Goal: Task Accomplishment & Management: Complete application form

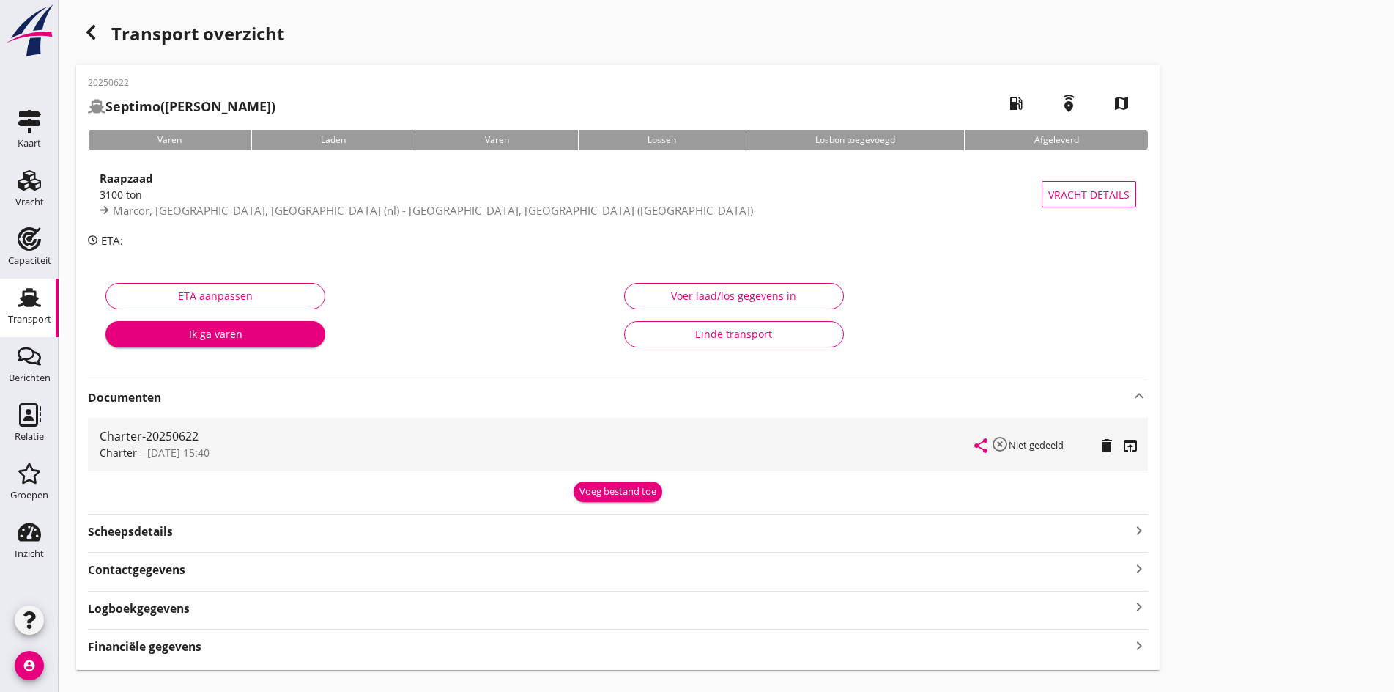
click at [92, 33] on icon "button" at bounding box center [91, 32] width 18 height 18
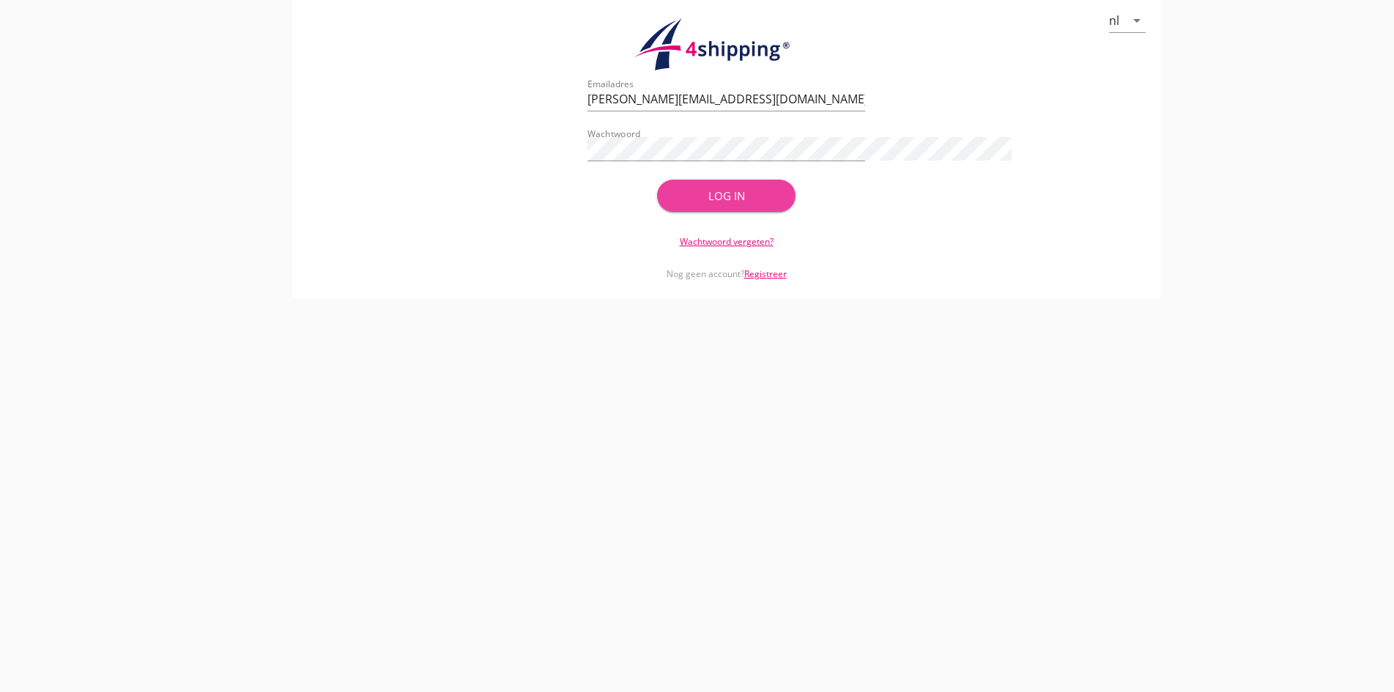
click at [771, 195] on div "Log in" at bounding box center [727, 196] width 92 height 17
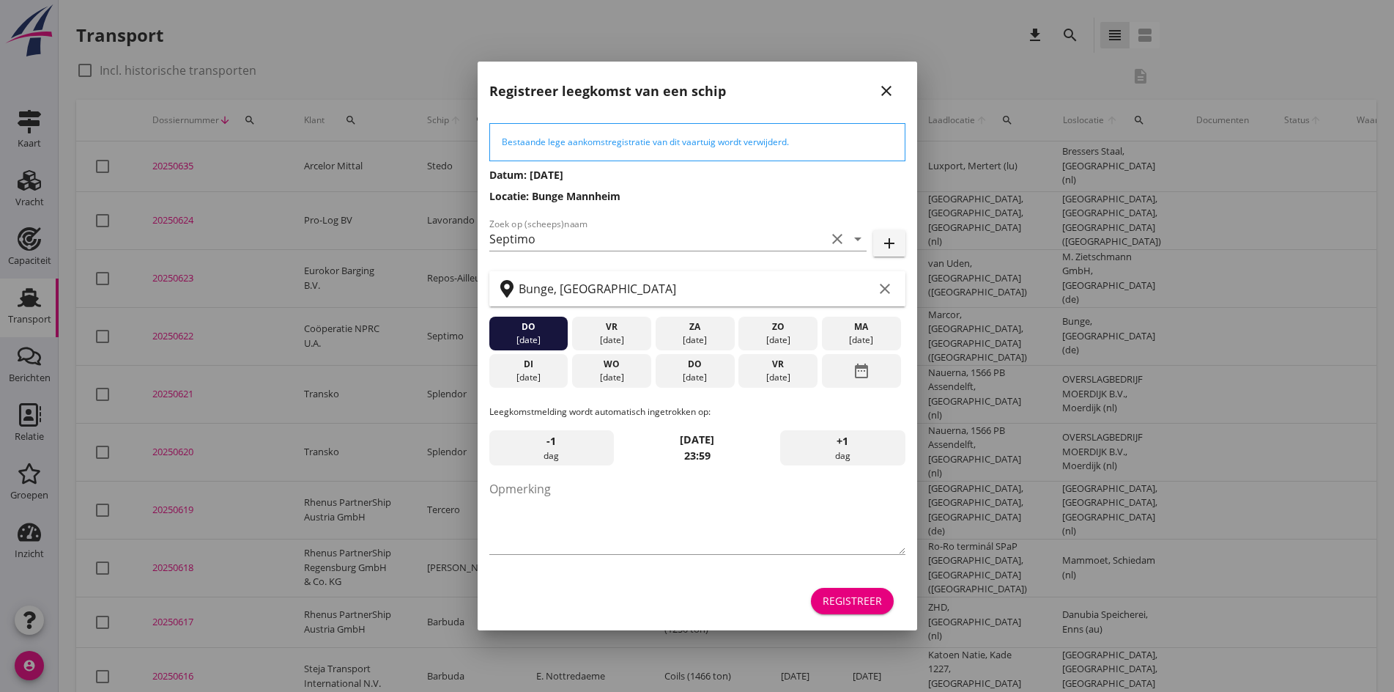
click at [913, 91] on div "Registreer leegkomst van een schip close" at bounding box center [698, 85] width 440 height 47
click at [886, 97] on icon "close" at bounding box center [887, 91] width 18 height 18
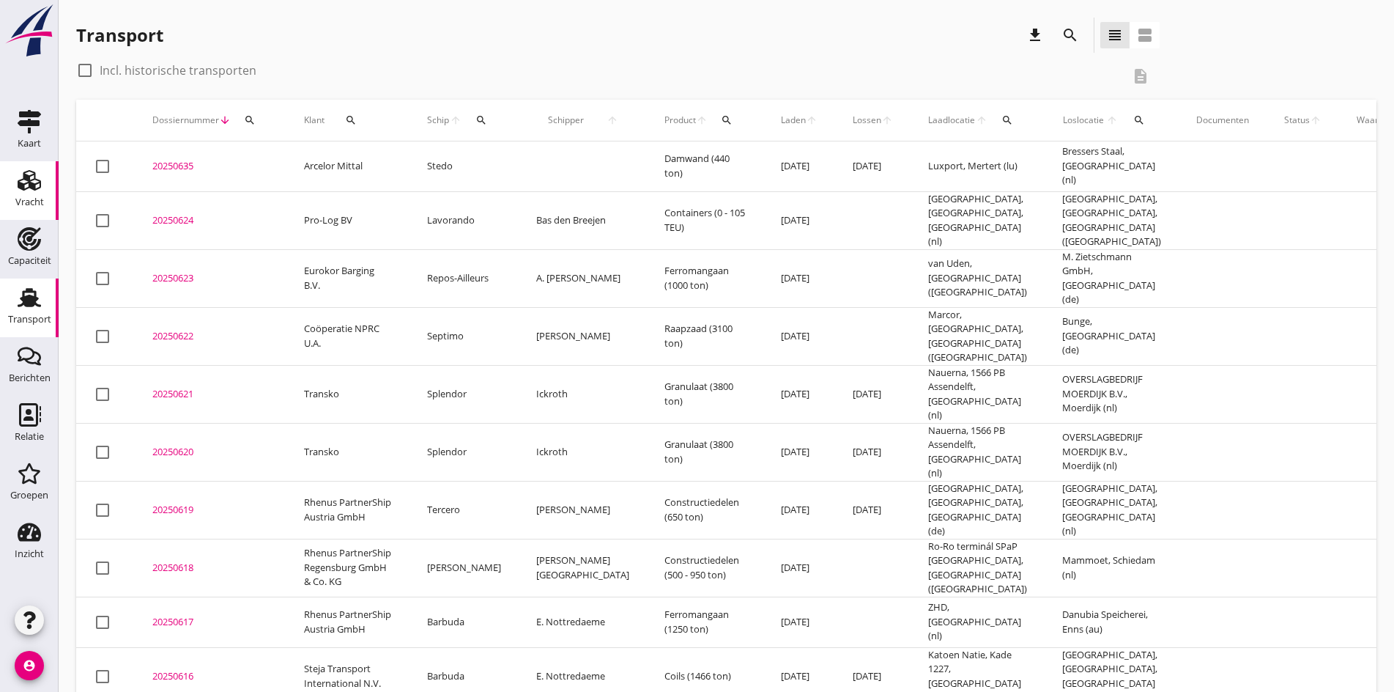
click at [22, 181] on icon "Vracht" at bounding box center [29, 180] width 23 height 23
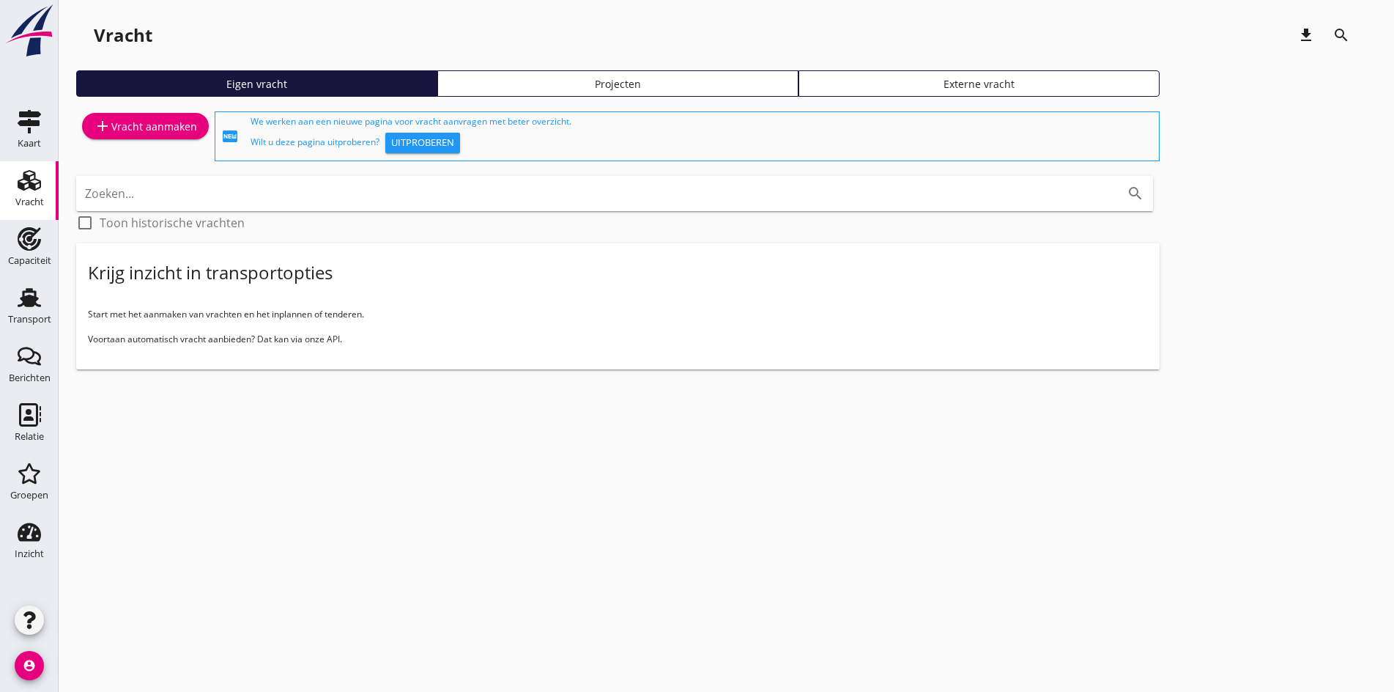
click at [140, 133] on div "add Vracht aanmaken" at bounding box center [145, 126] width 103 height 18
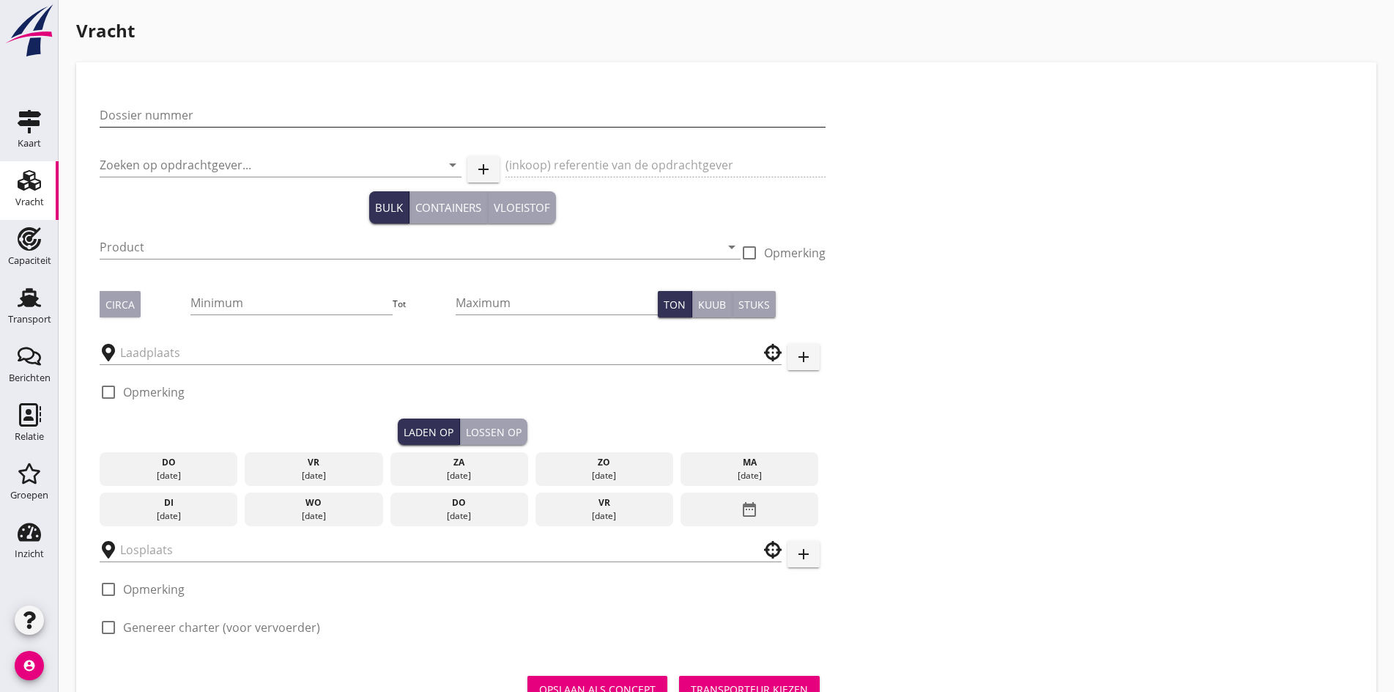
click at [159, 119] on input "Dossier nummer" at bounding box center [463, 114] width 726 height 23
type input "20250625"
click at [169, 179] on div "Zoeken op opdrachtgever... arrow_drop_down" at bounding box center [281, 172] width 362 height 38
click at [162, 171] on input "Zoeken op opdrachtgever..." at bounding box center [260, 164] width 321 height 23
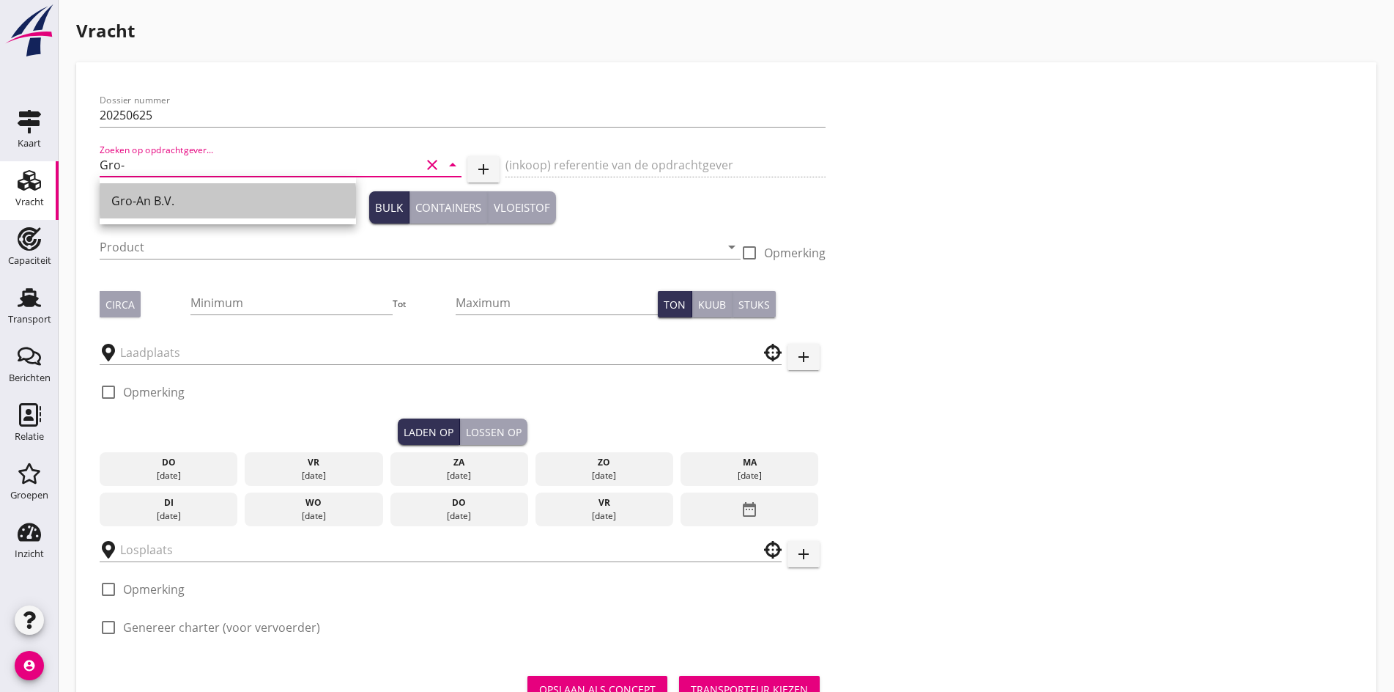
click at [121, 205] on div "Gro-An B.V." at bounding box center [227, 201] width 233 height 18
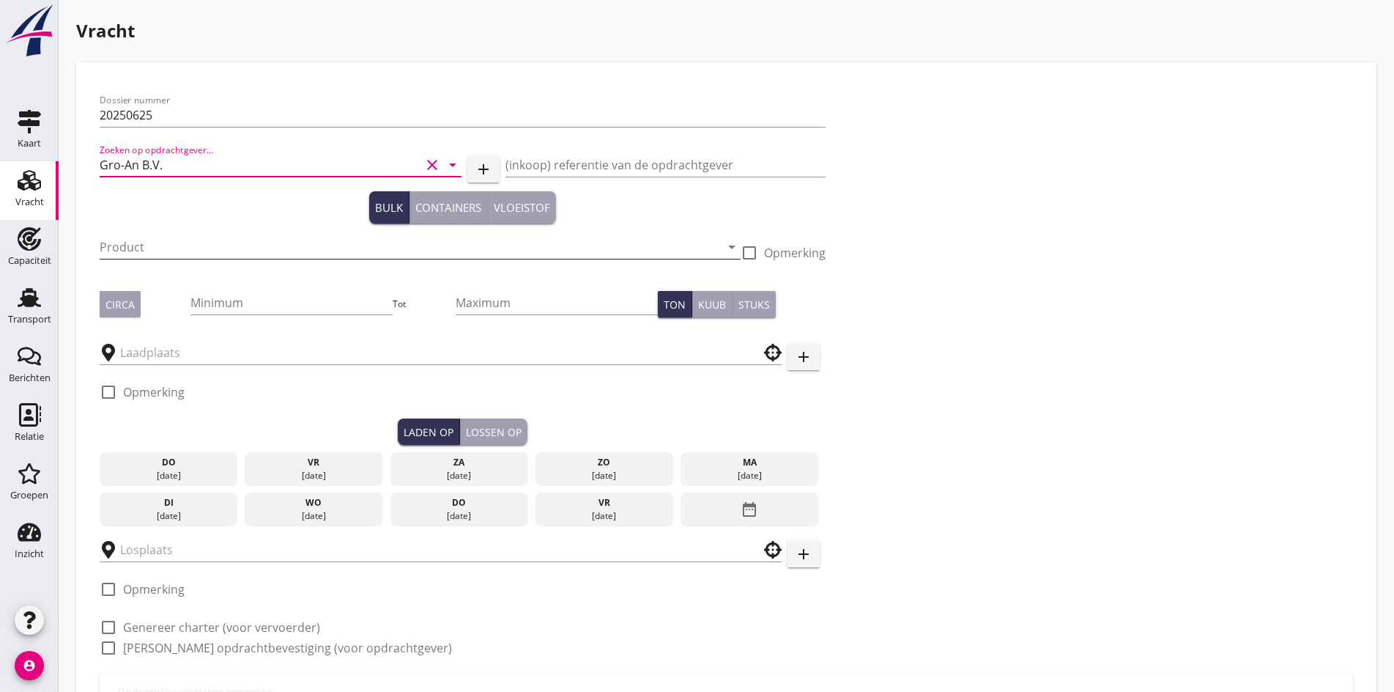
type input "Gro-An B.V."
click at [122, 243] on input "Product" at bounding box center [410, 246] width 621 height 23
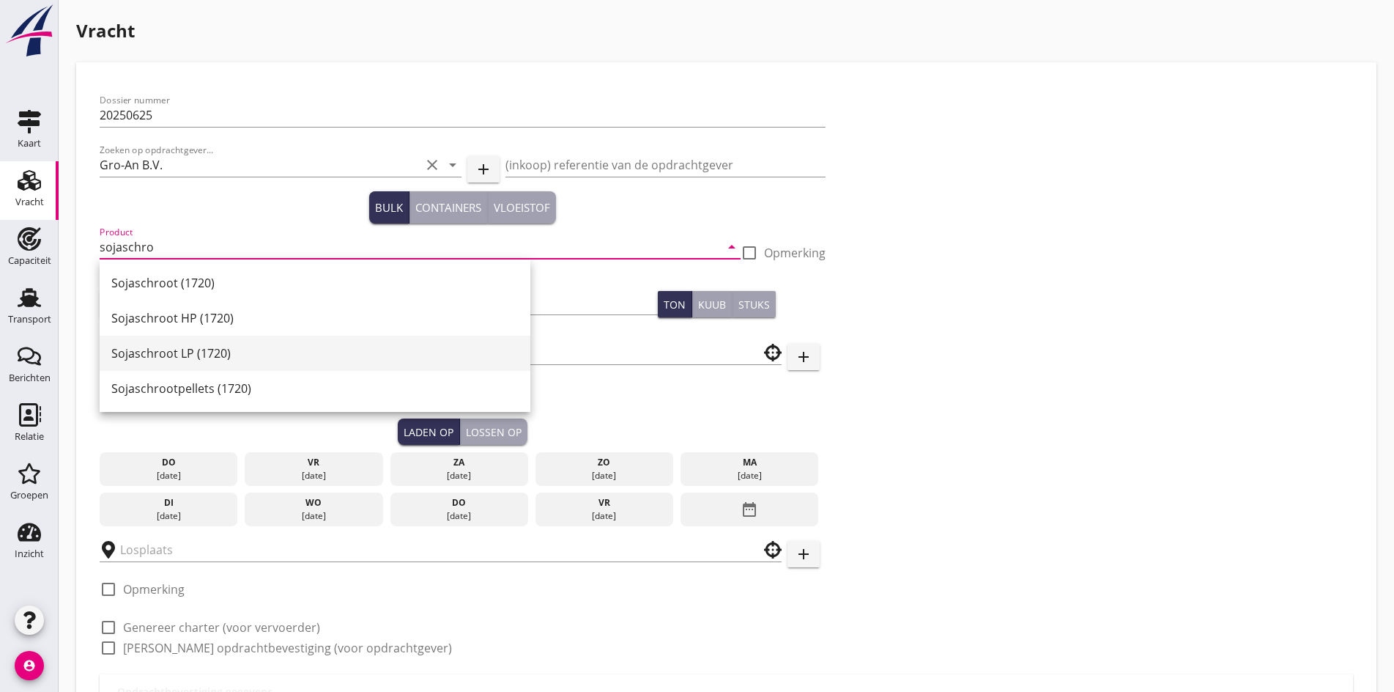
click at [164, 359] on div "Sojaschroot LP (1720)" at bounding box center [314, 353] width 407 height 18
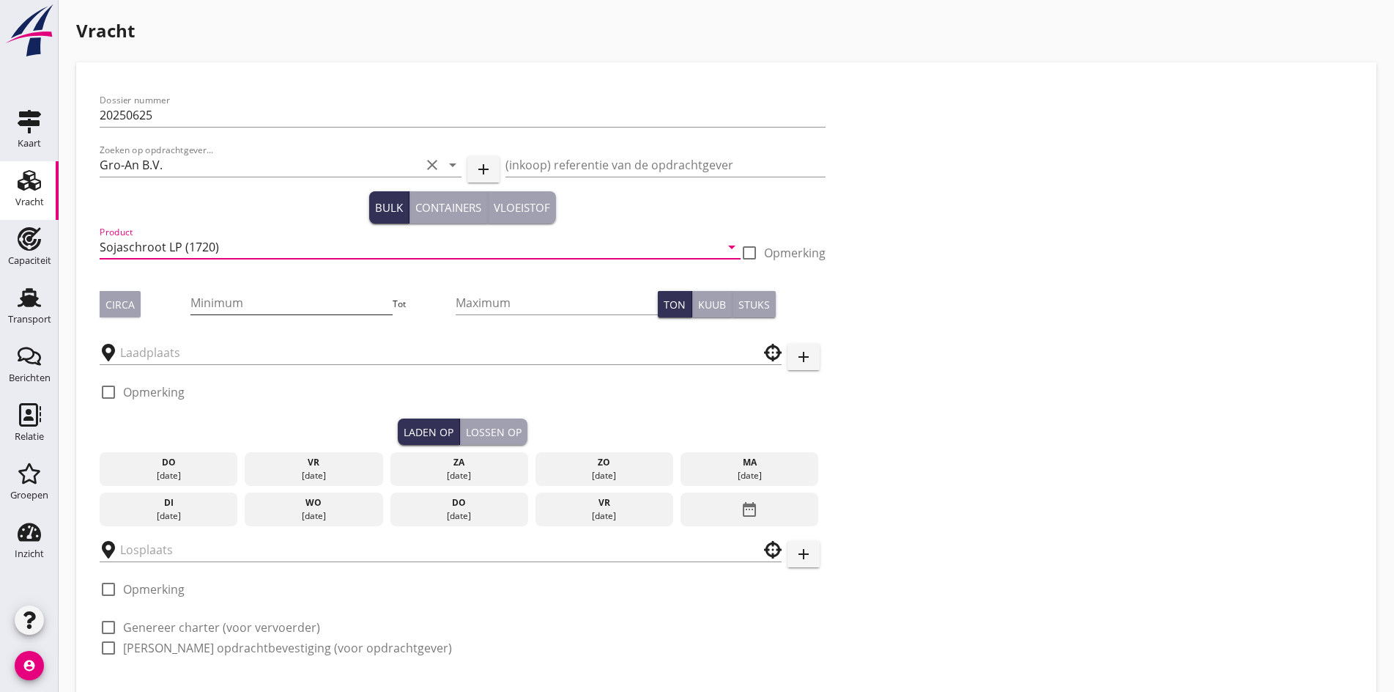
type input "Sojaschroot LP (1720)"
click at [206, 297] on input "Minimum" at bounding box center [291, 302] width 202 height 23
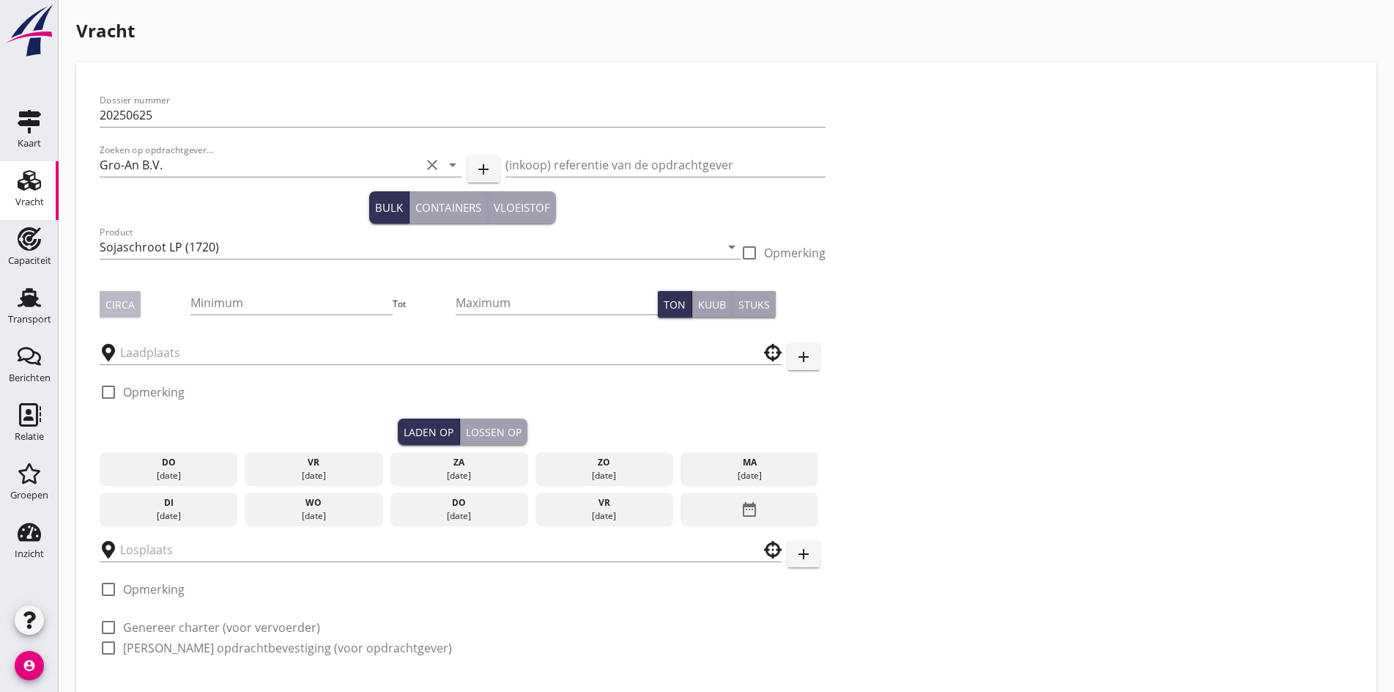
click at [119, 308] on div "Circa" at bounding box center [120, 304] width 29 height 15
click at [214, 307] on input "Minimum" at bounding box center [291, 302] width 202 height 23
type input "900"
click at [172, 347] on input "text" at bounding box center [430, 352] width 621 height 23
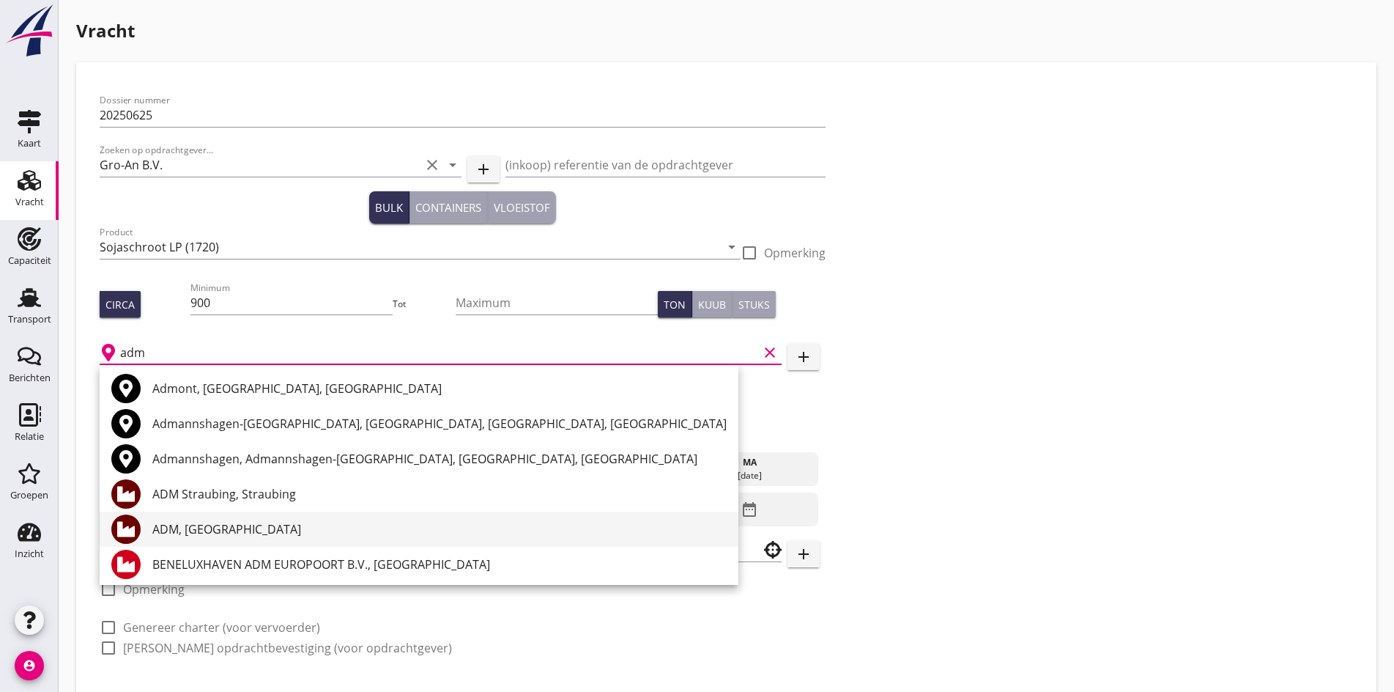
click at [239, 522] on div "ADM, [GEOGRAPHIC_DATA]" at bounding box center [439, 529] width 574 height 18
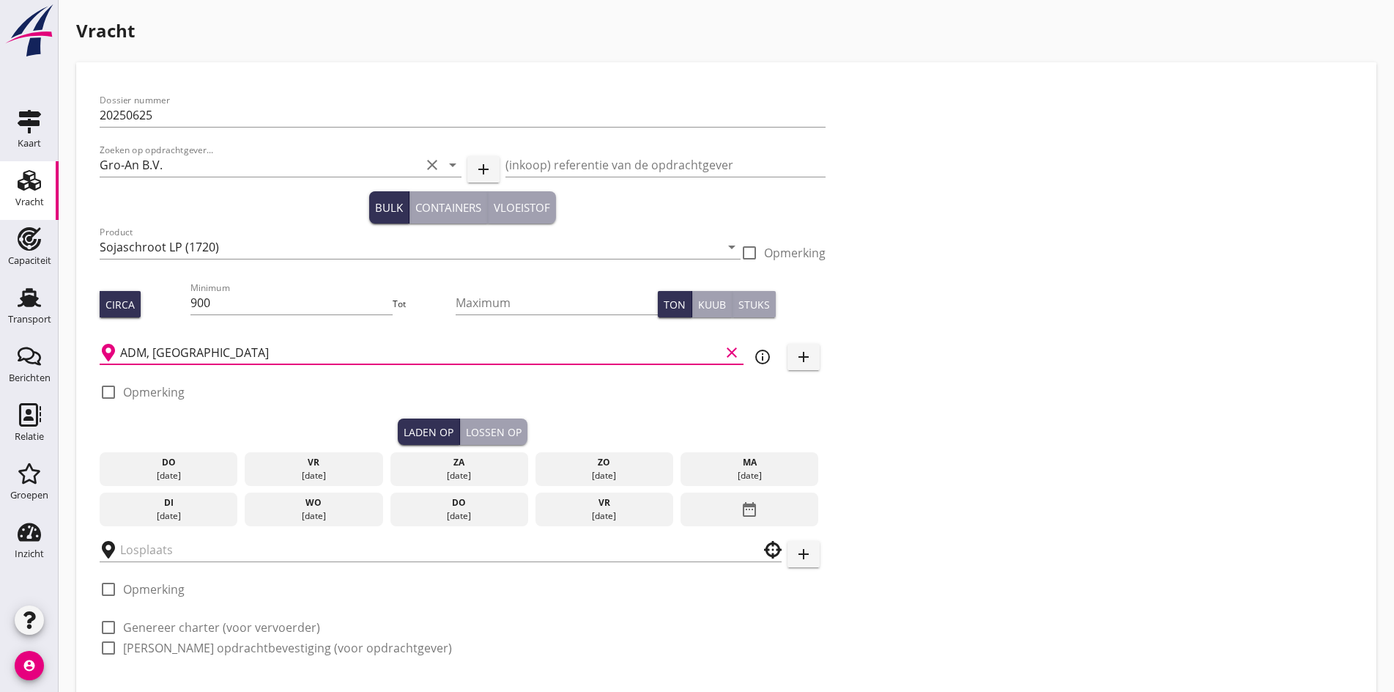
type input "ADM, [GEOGRAPHIC_DATA]"
click at [102, 393] on div at bounding box center [108, 392] width 25 height 25
checkbox input "true"
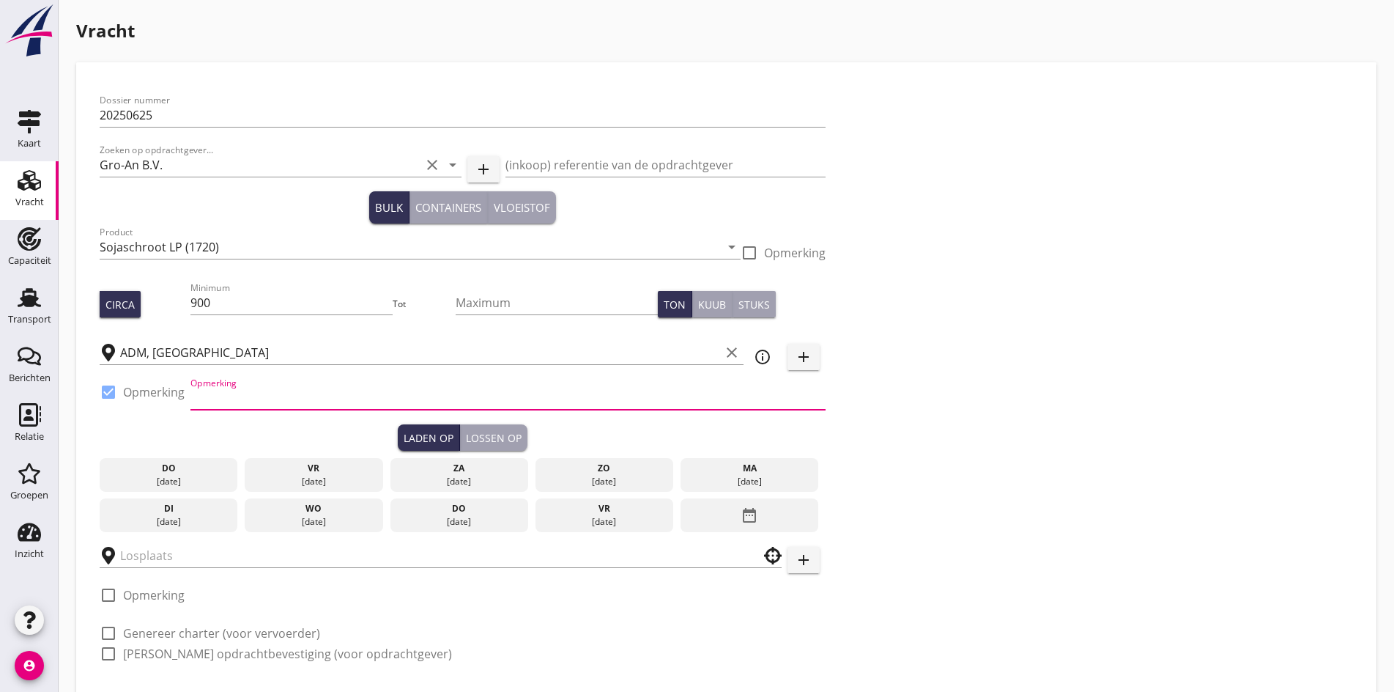
click at [210, 398] on input "Opmerking" at bounding box center [507, 397] width 635 height 23
drag, startPoint x: 407, startPoint y: 397, endPoint x: 289, endPoint y: 395, distance: 118.7
click at [289, 395] on input "[PERSON_NAME] 0205818228 of 229" at bounding box center [507, 397] width 635 height 23
type input "[PERSON_NAME]"
click at [144, 430] on div "Laden op Lossen op" at bounding box center [463, 437] width 726 height 26
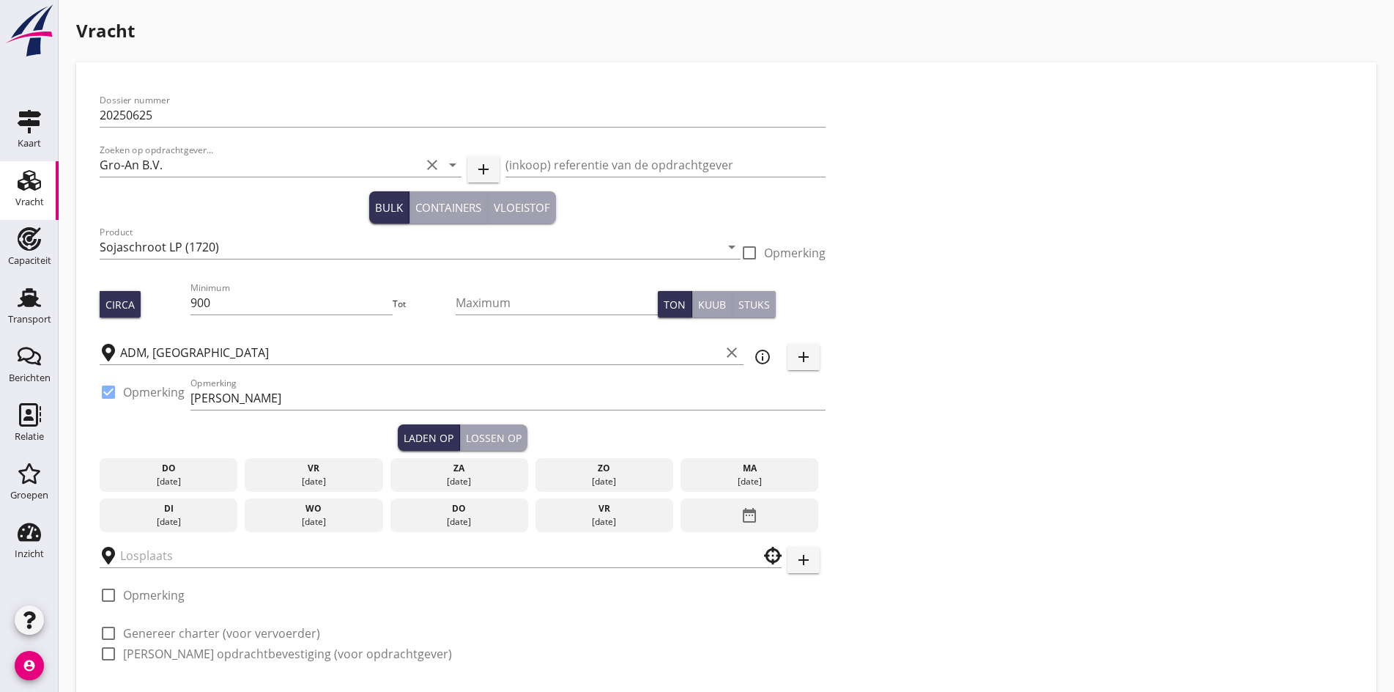
click at [684, 475] on div "[DATE]" at bounding box center [749, 481] width 131 height 13
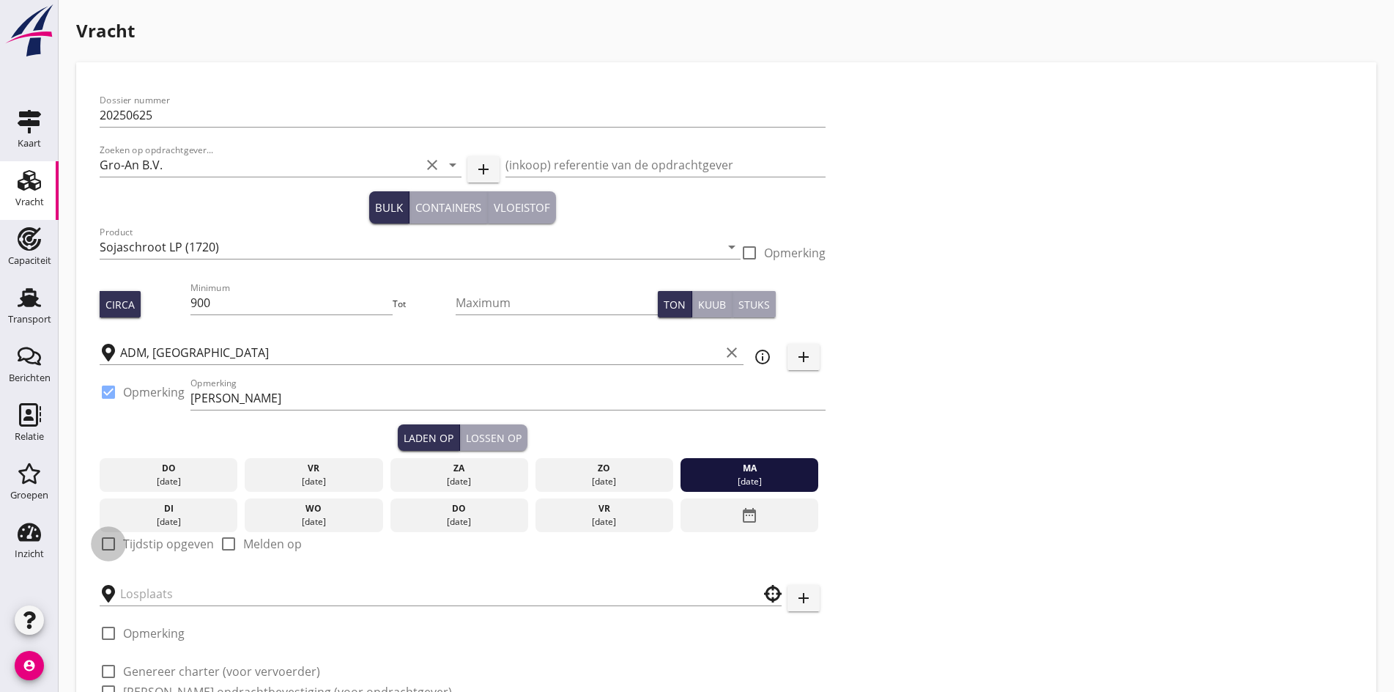
click at [105, 536] on div at bounding box center [108, 543] width 25 height 25
checkbox input "true"
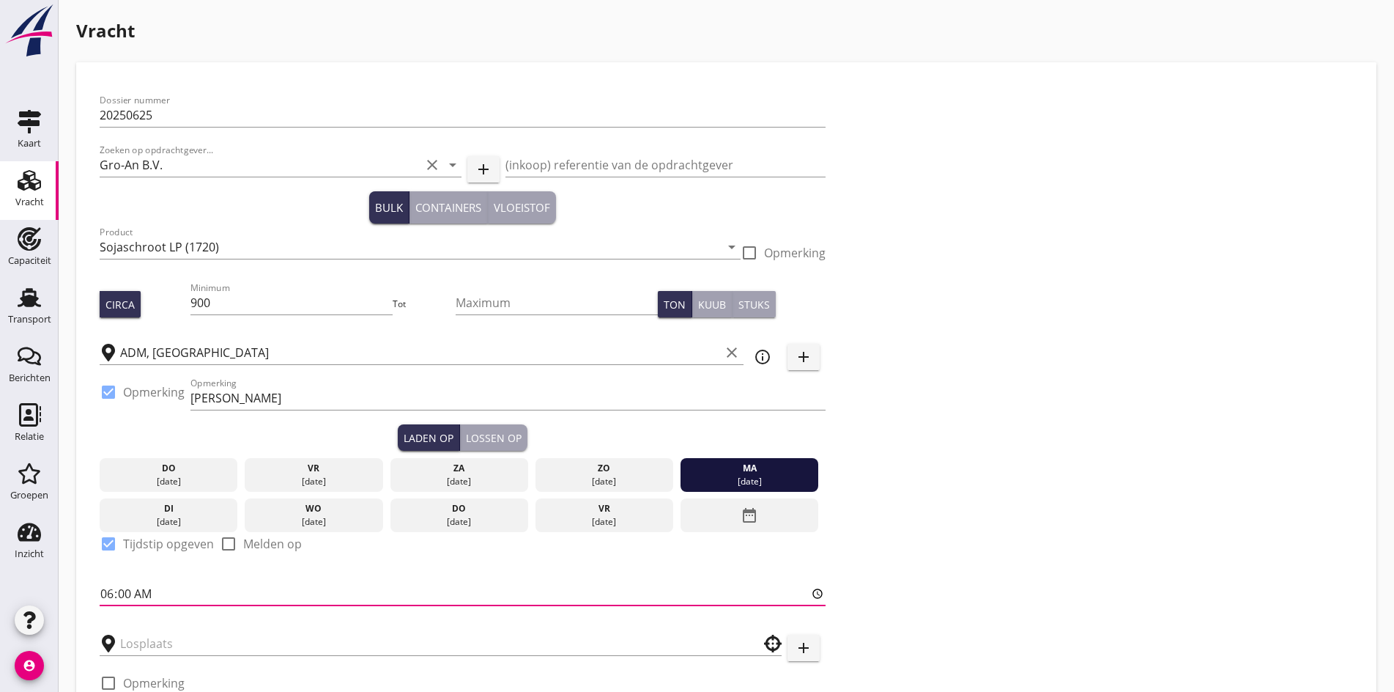
click at [112, 591] on input "06:00" at bounding box center [463, 593] width 726 height 23
type input "10:00"
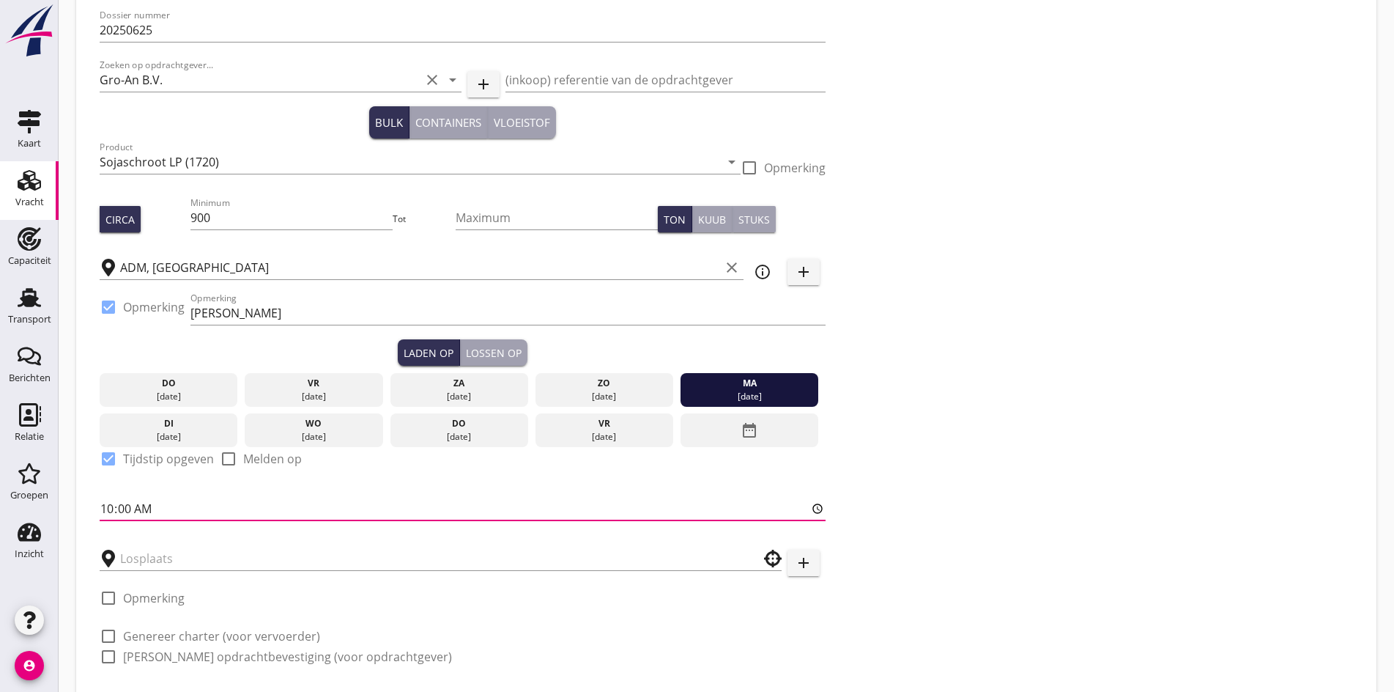
scroll to position [171, 0]
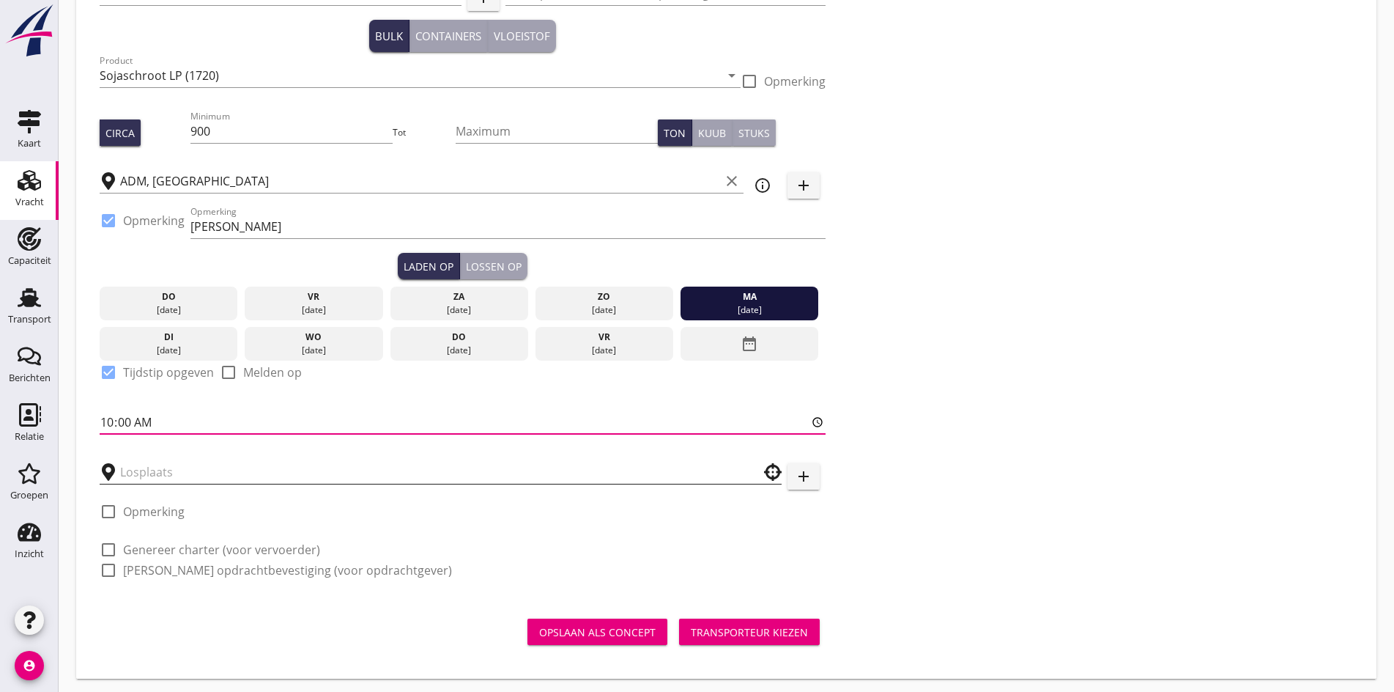
click at [155, 475] on input "text" at bounding box center [430, 471] width 621 height 23
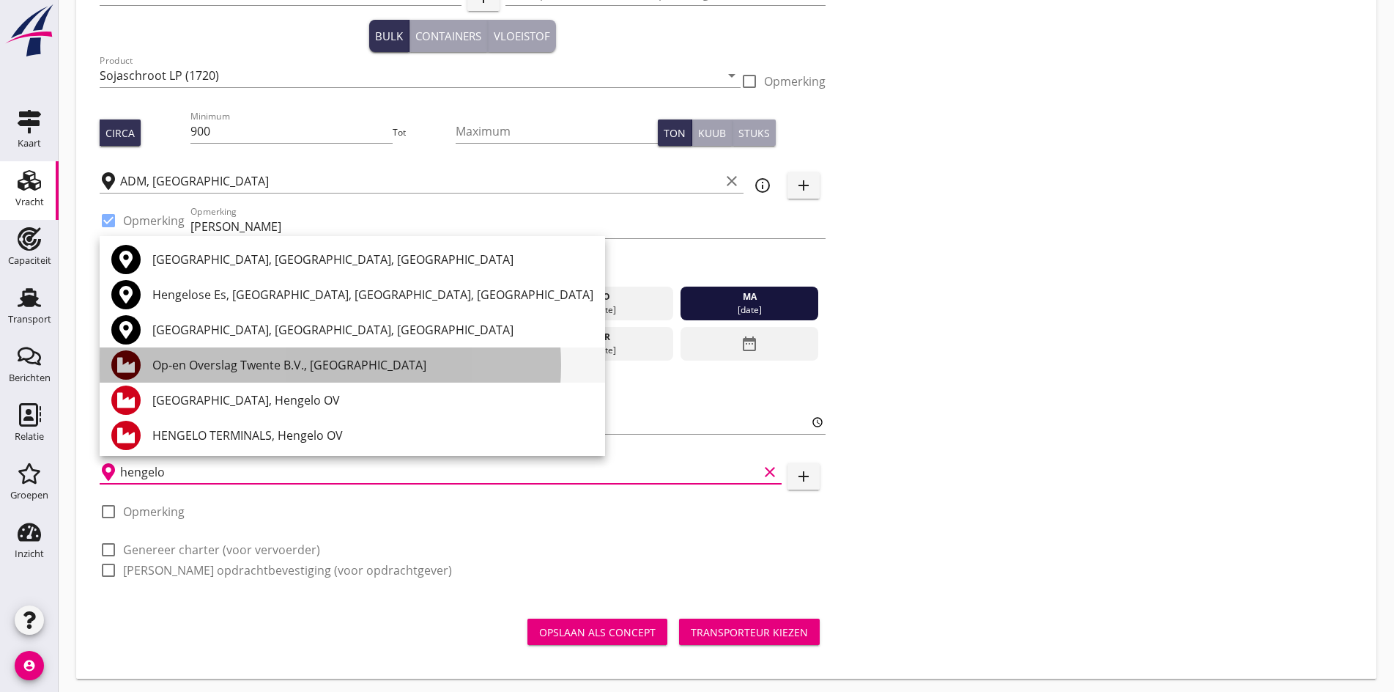
click at [179, 371] on div "Op-en Overslag Twente B.V., [GEOGRAPHIC_DATA]" at bounding box center [372, 365] width 441 height 18
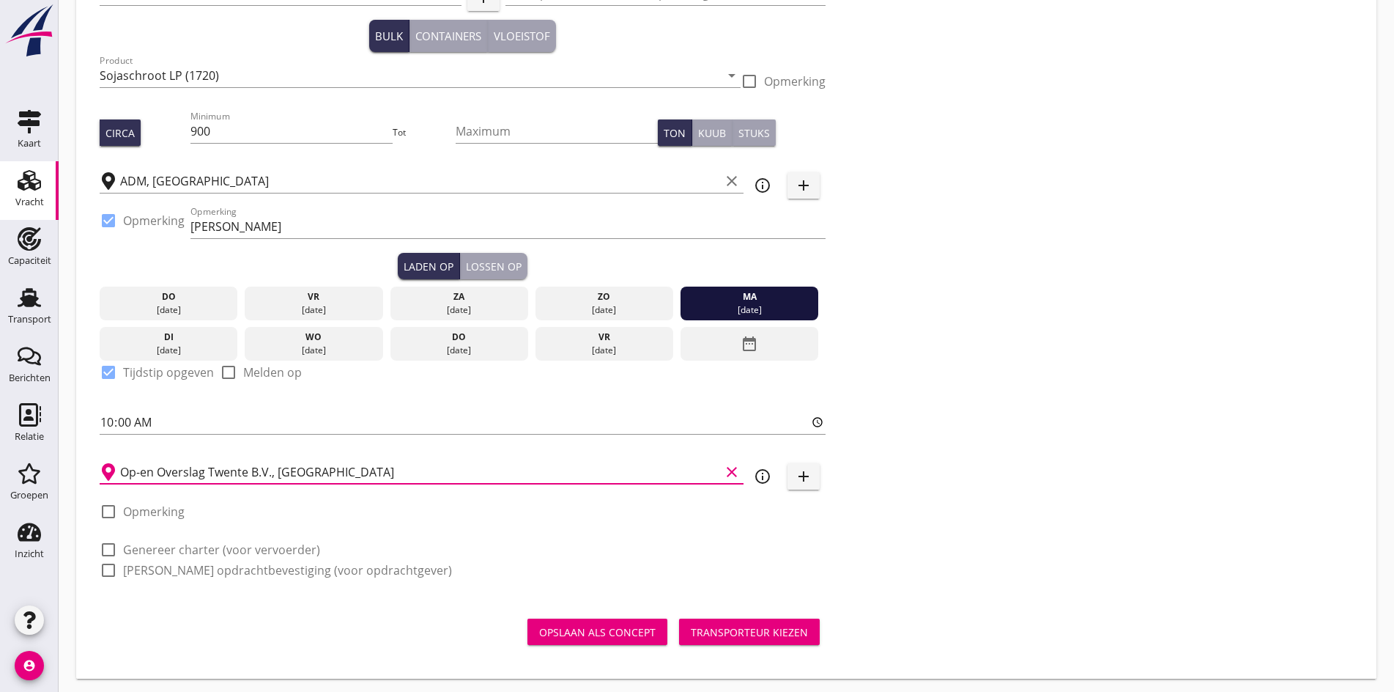
type input "Op-en Overslag Twente B.V., [GEOGRAPHIC_DATA]"
click at [108, 547] on div at bounding box center [108, 549] width 25 height 25
checkbox input "true"
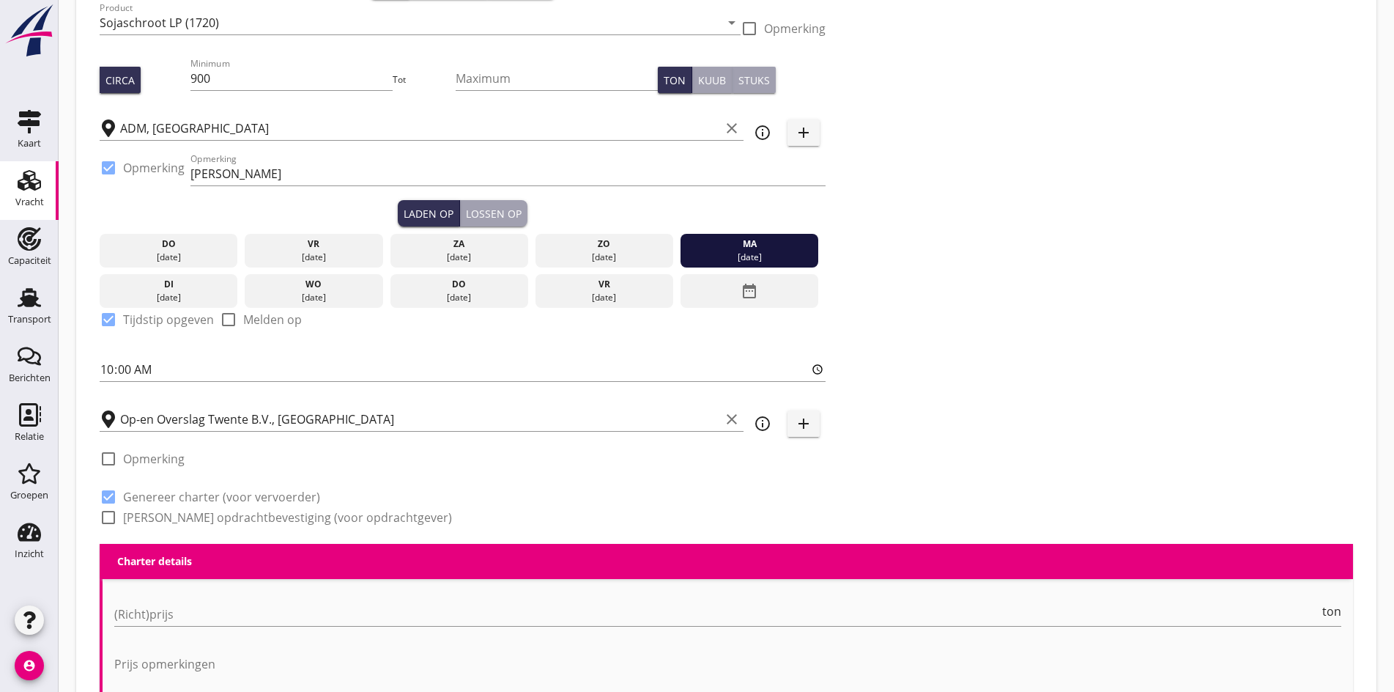
scroll to position [391, 0]
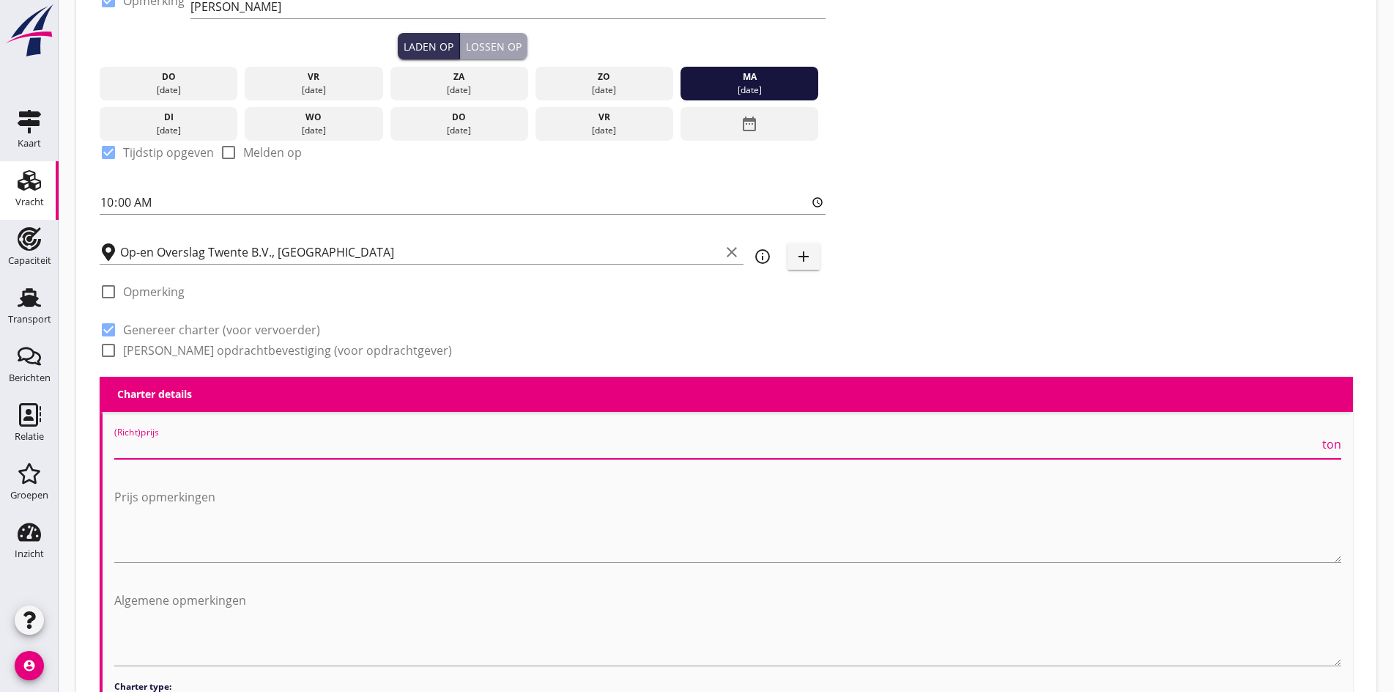
click at [155, 447] on input "(Richt)prijs" at bounding box center [716, 446] width 1205 height 23
drag, startPoint x: 151, startPoint y: 443, endPoint x: 92, endPoint y: 449, distance: 58.9
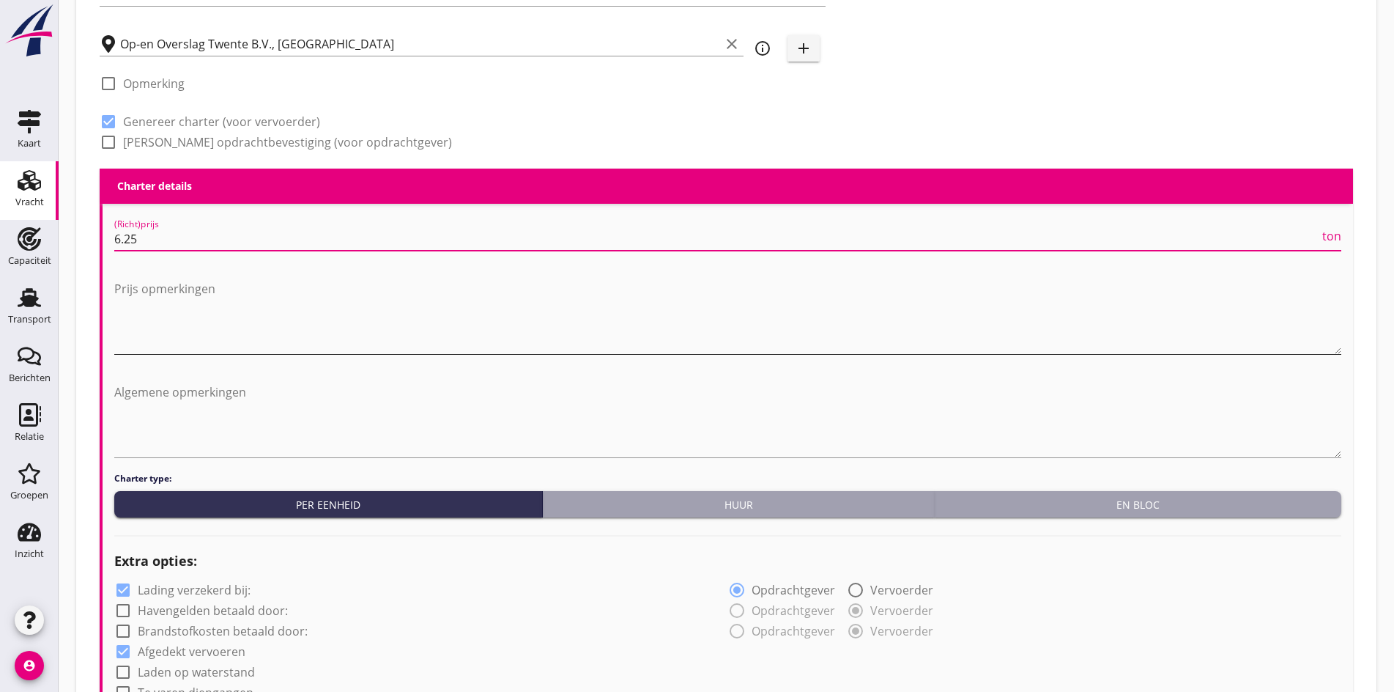
scroll to position [611, 0]
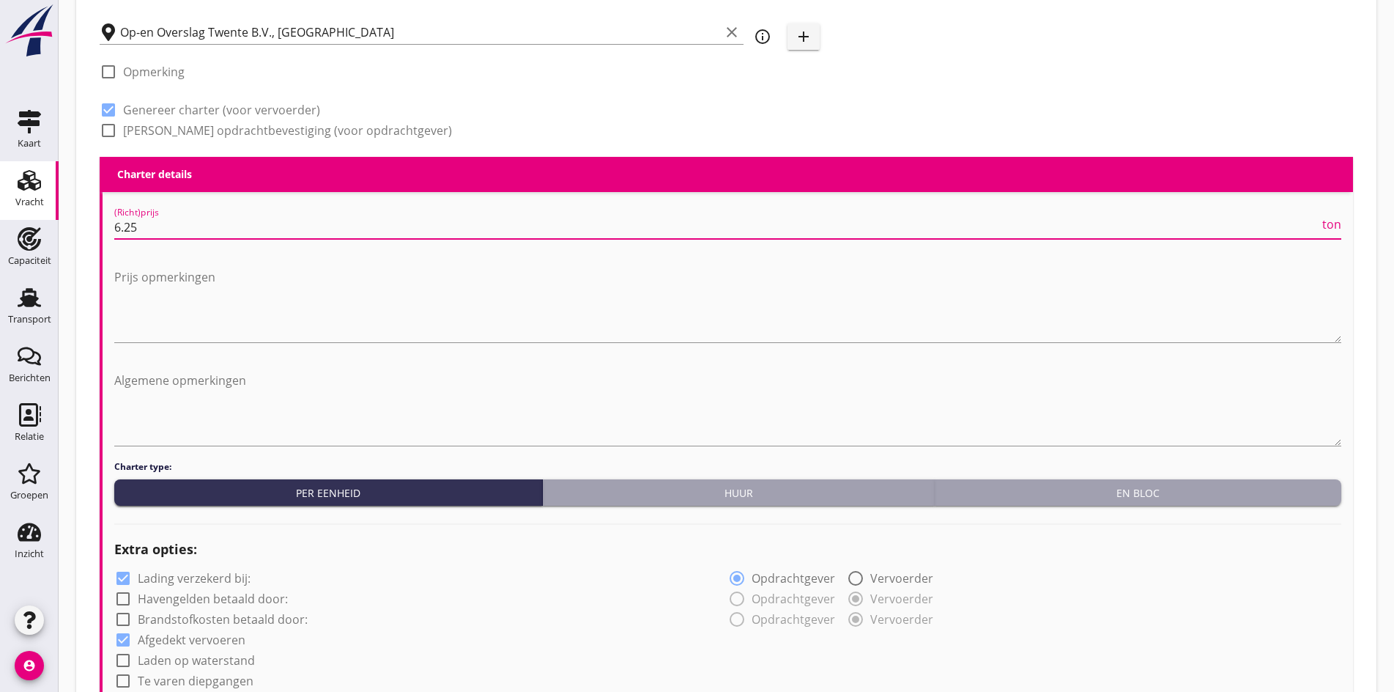
drag, startPoint x: 158, startPoint y: 226, endPoint x: 79, endPoint y: 216, distance: 79.8
click at [88, 217] on div "Dossier nummer 20250625 Zoeken op opdrachtgever... Gro-An B.V. clear arrow_drop…" at bounding box center [726, 659] width 1277 height 2393
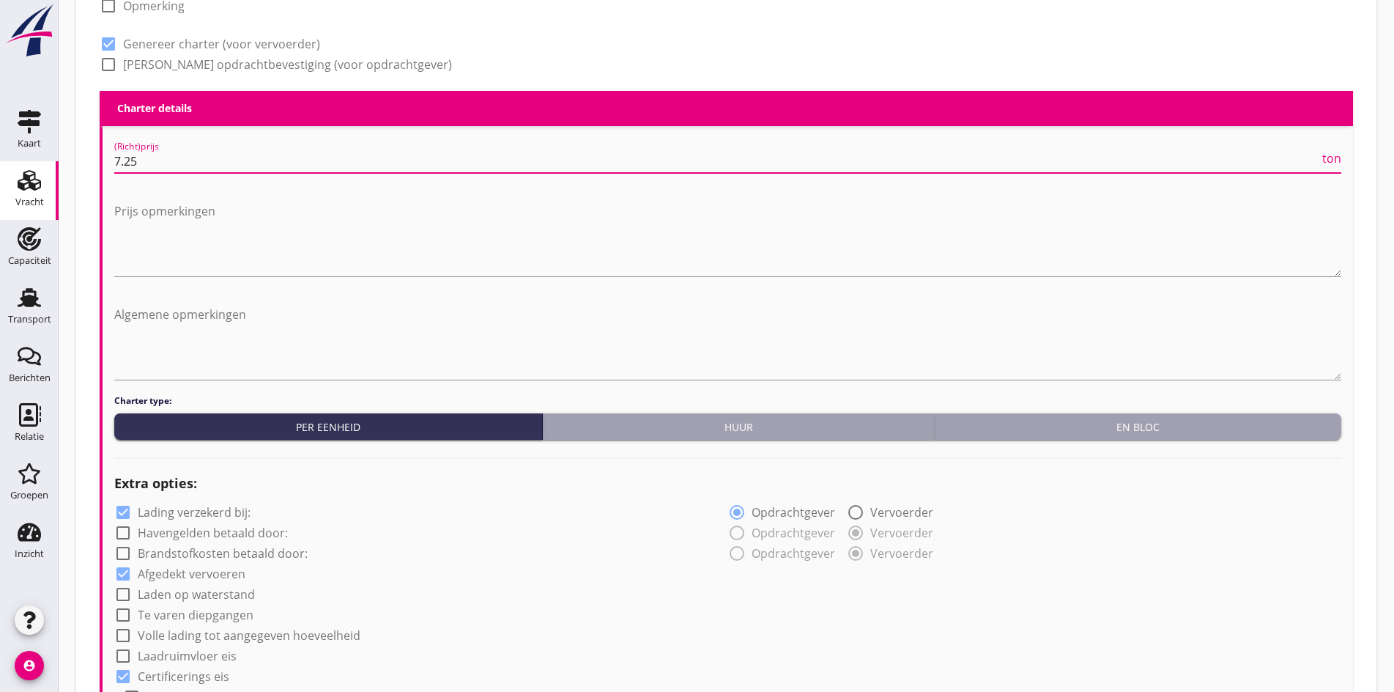
scroll to position [977, 0]
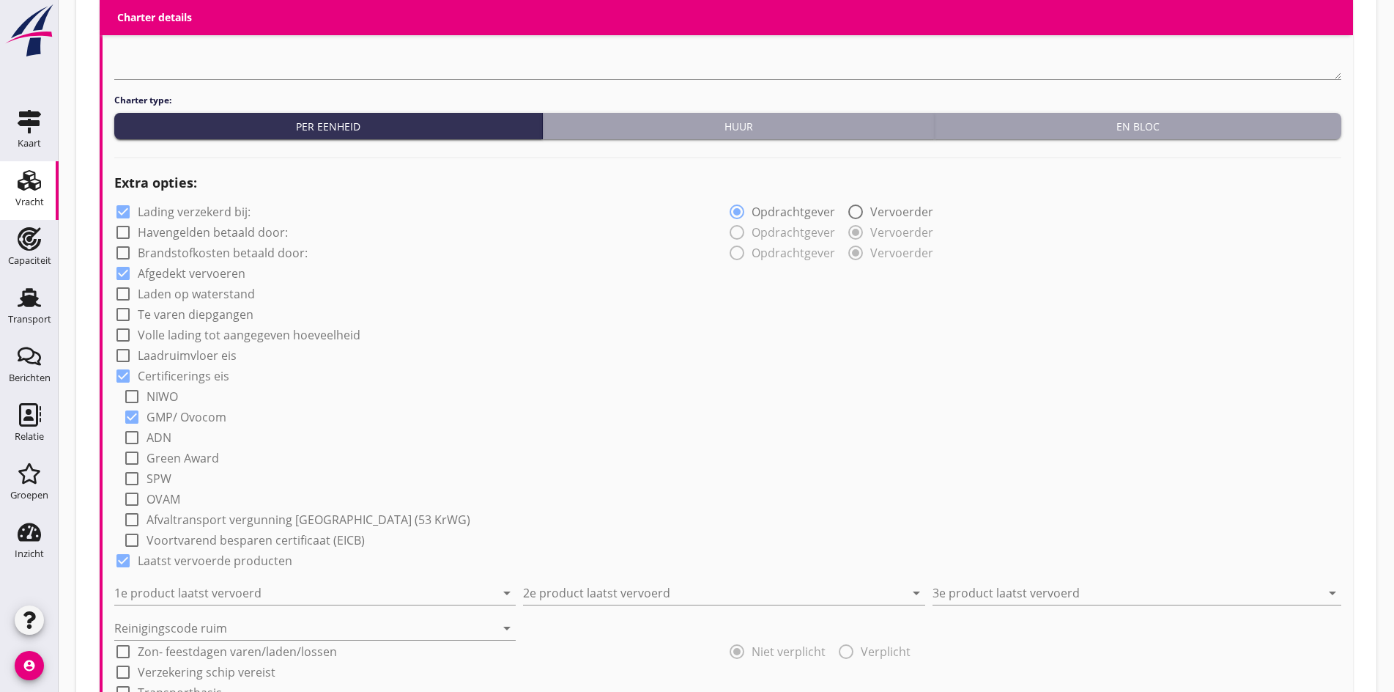
type input "7.25"
drag, startPoint x: 212, startPoint y: 610, endPoint x: 204, endPoint y: 597, distance: 15.8
click at [212, 607] on div "Reinigingscode ruim arrow_drop_down" at bounding box center [314, 623] width 401 height 32
click at [204, 597] on input "1e product laatst vervoerd" at bounding box center [304, 592] width 381 height 23
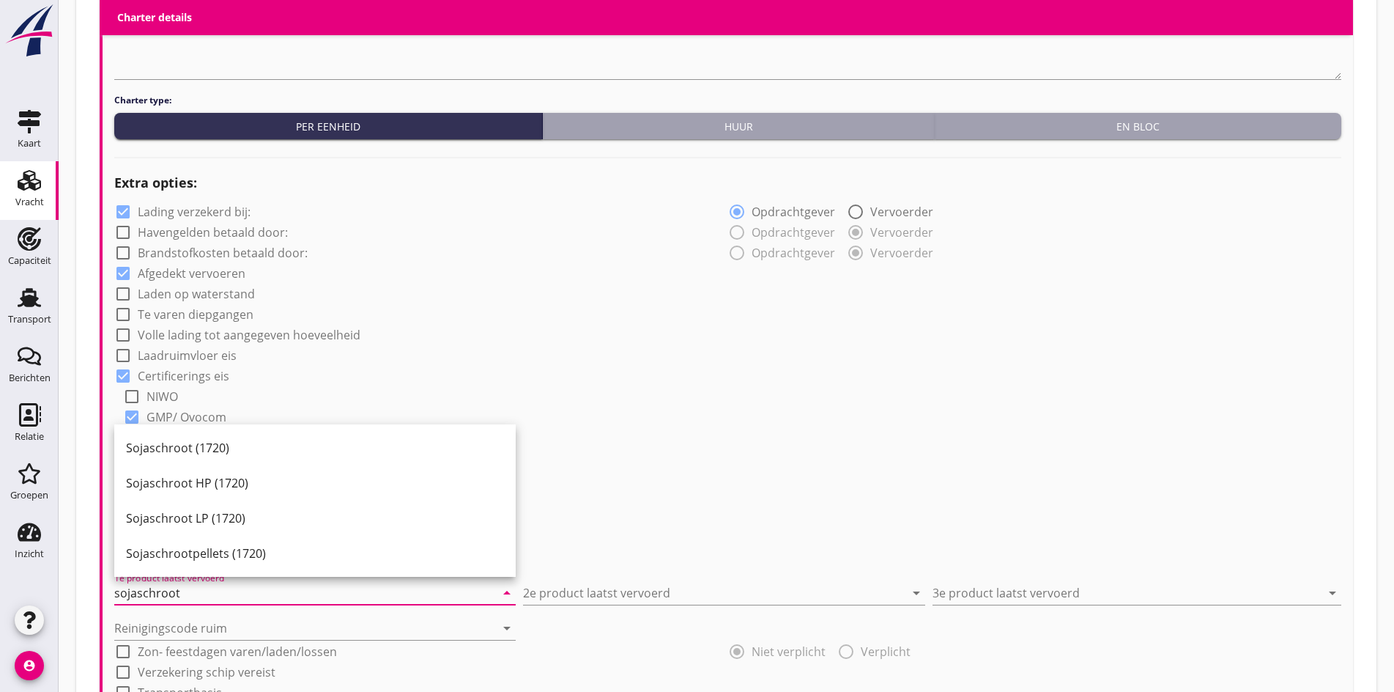
drag, startPoint x: 179, startPoint y: 432, endPoint x: 290, endPoint y: 476, distance: 119.7
click at [178, 433] on div "Sojaschroot (1720)" at bounding box center [315, 447] width 378 height 35
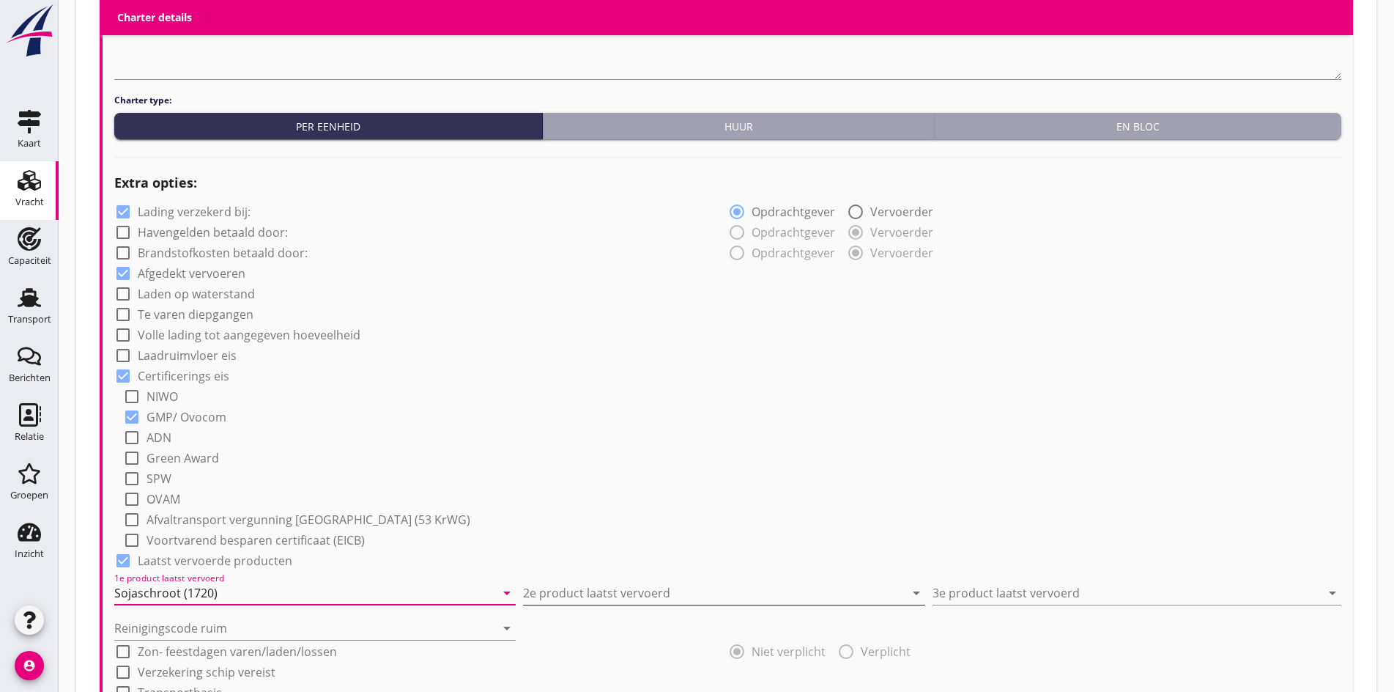
type input "Sojaschroot (1720)"
click at [634, 581] on input "2e product laatst vervoerd" at bounding box center [713, 592] width 381 height 23
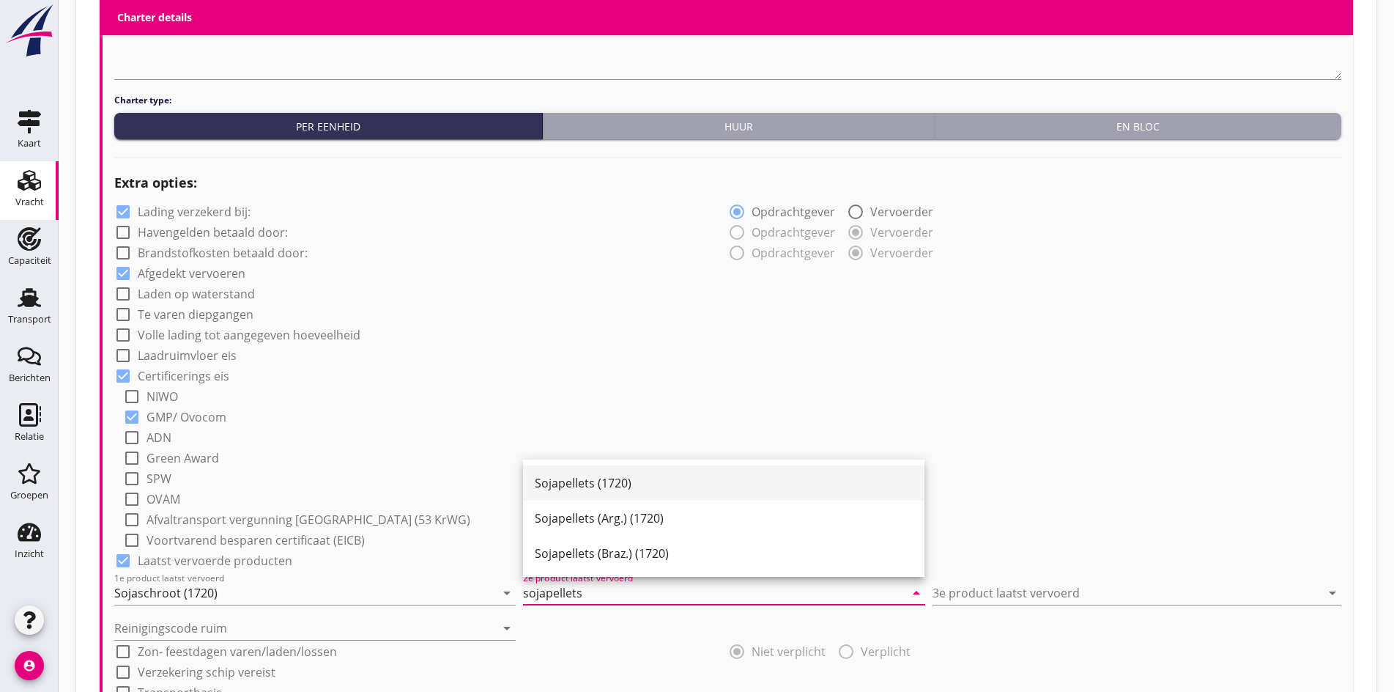
click at [568, 482] on div "Sojapellets (1720)" at bounding box center [724, 483] width 378 height 18
type input "Sojapellets (1720)"
click at [1037, 592] on input "3e product laatst vervoerd" at bounding box center [1127, 592] width 388 height 23
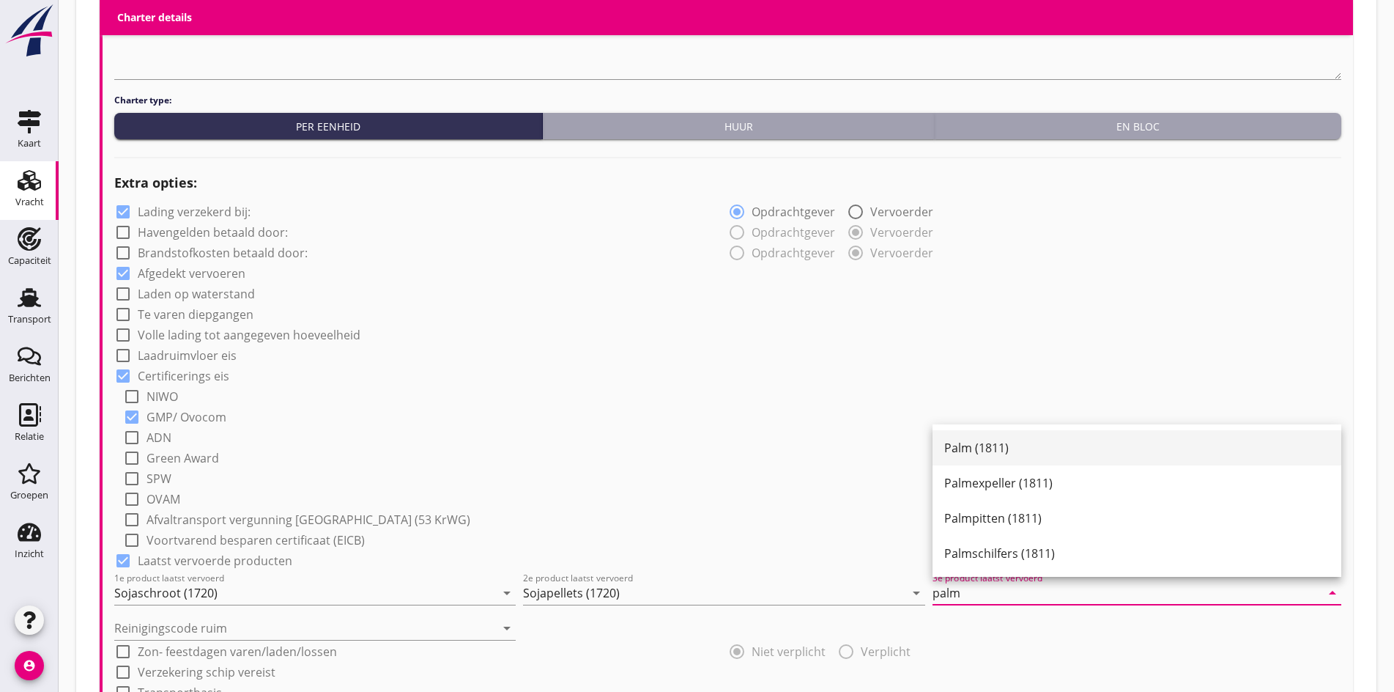
drag, startPoint x: 1035, startPoint y: 442, endPoint x: 170, endPoint y: 608, distance: 880.4
click at [1034, 442] on div "Palm (1811)" at bounding box center [1136, 448] width 385 height 18
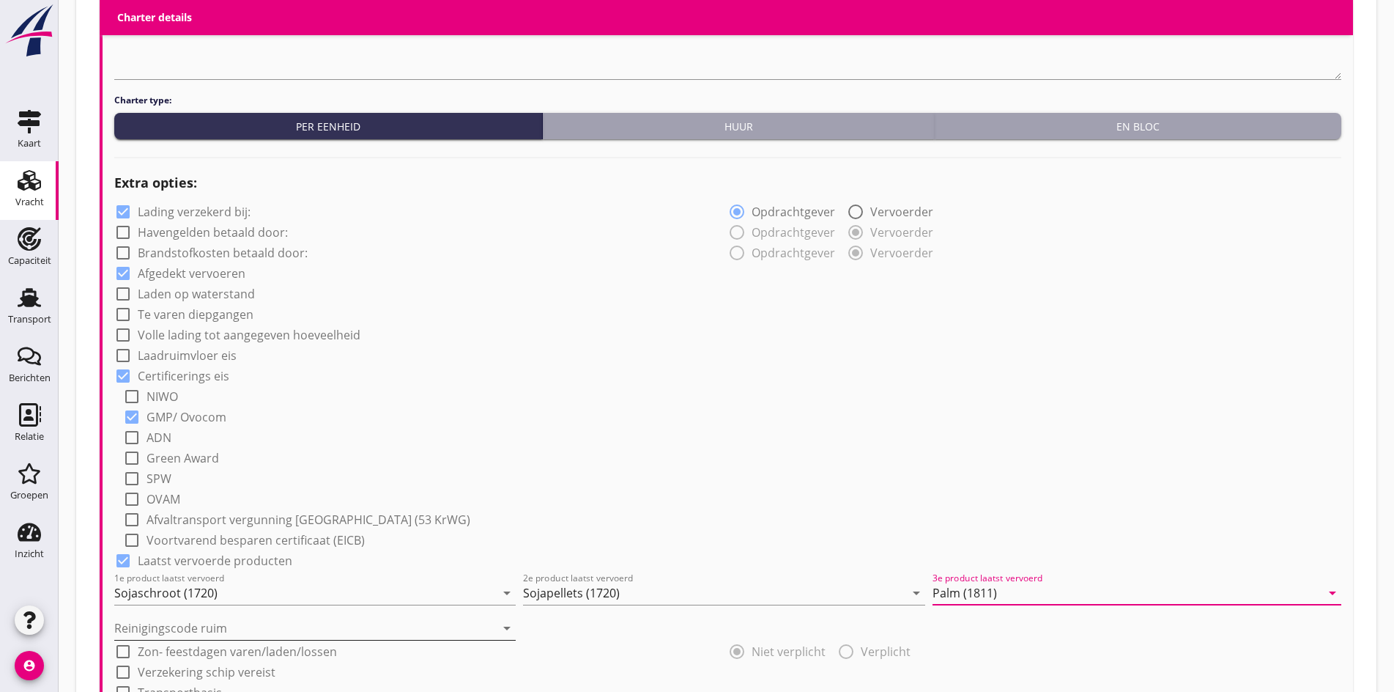
type input "Palm (1811)"
click at [214, 628] on input "Reinigingscode ruim" at bounding box center [304, 627] width 381 height 23
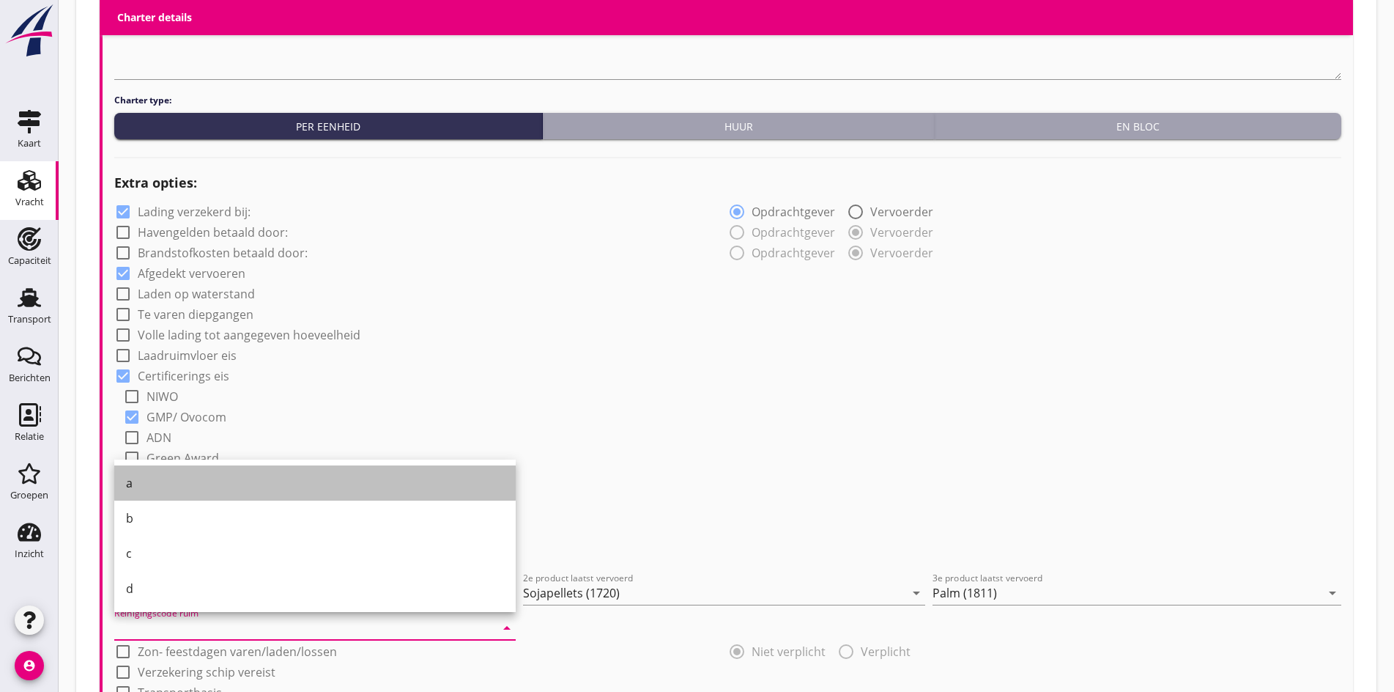
click at [163, 470] on div "a" at bounding box center [315, 482] width 378 height 35
type input "a"
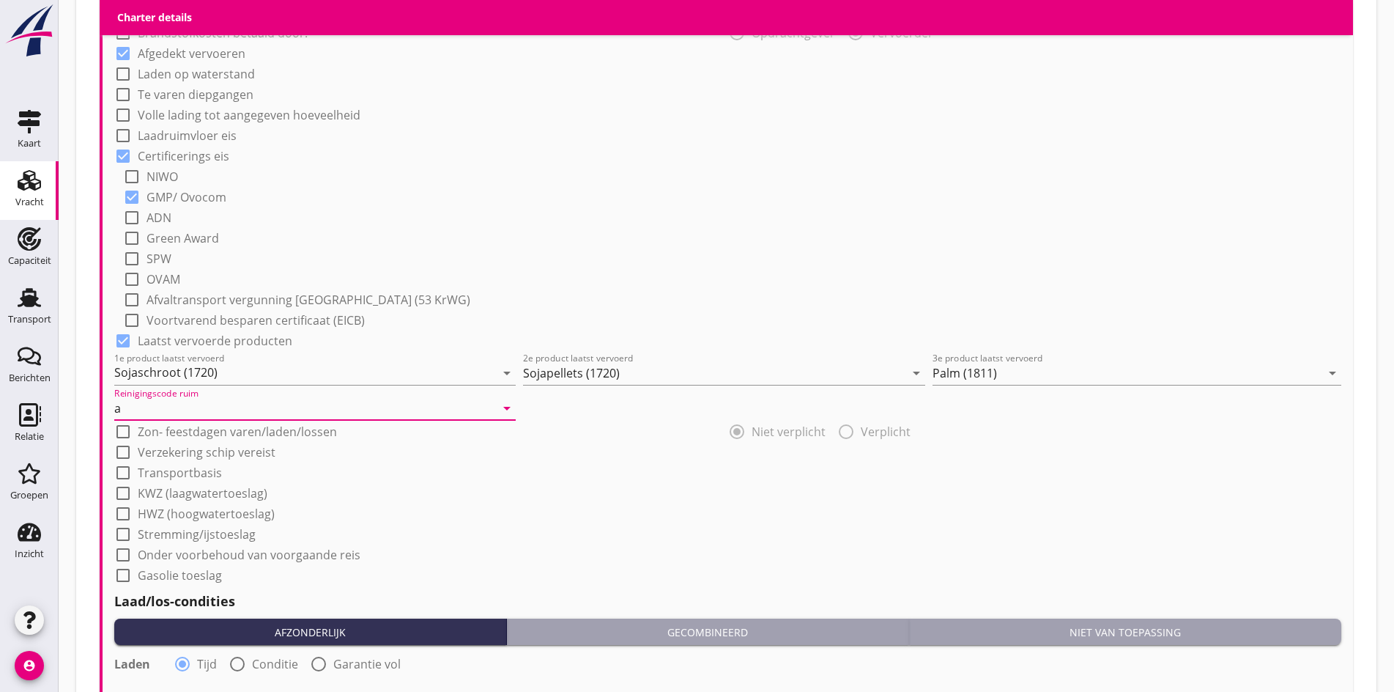
scroll to position [1563, 0]
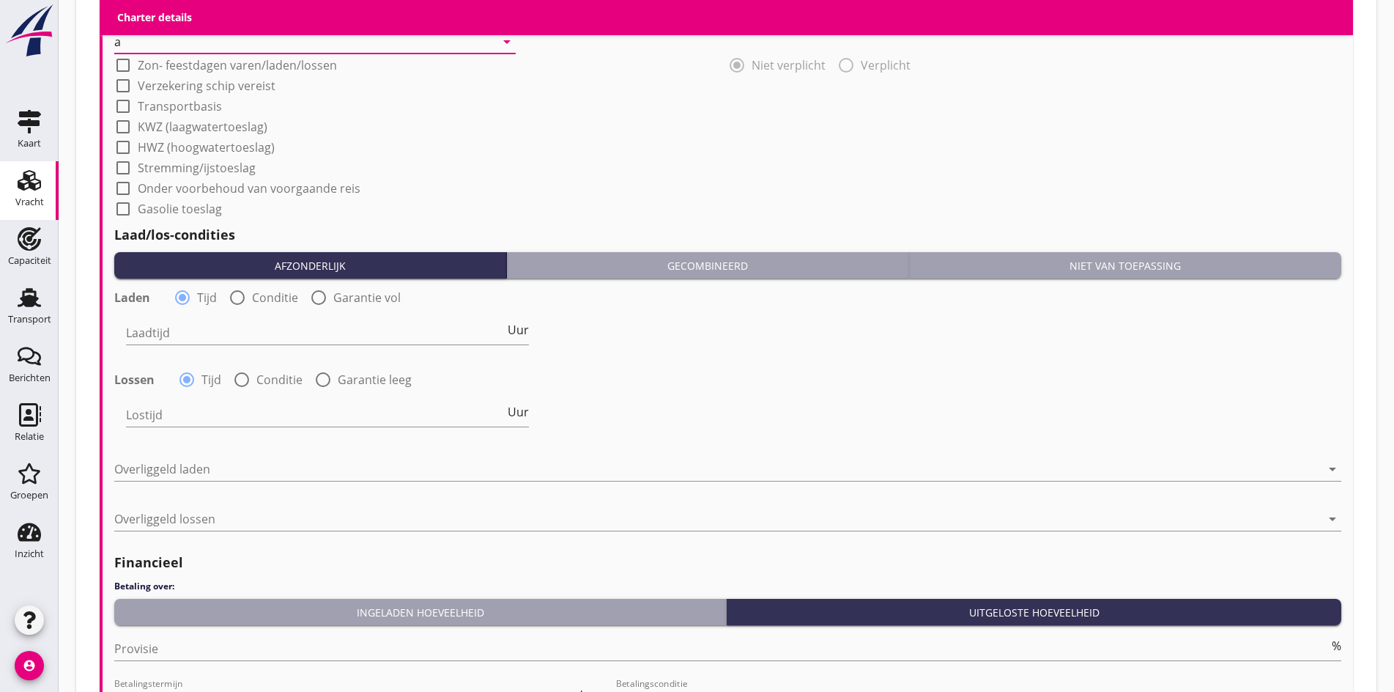
click at [243, 286] on div at bounding box center [237, 297] width 25 height 25
radio input "false"
radio input "true"
click at [249, 385] on div at bounding box center [241, 379] width 25 height 25
radio input "false"
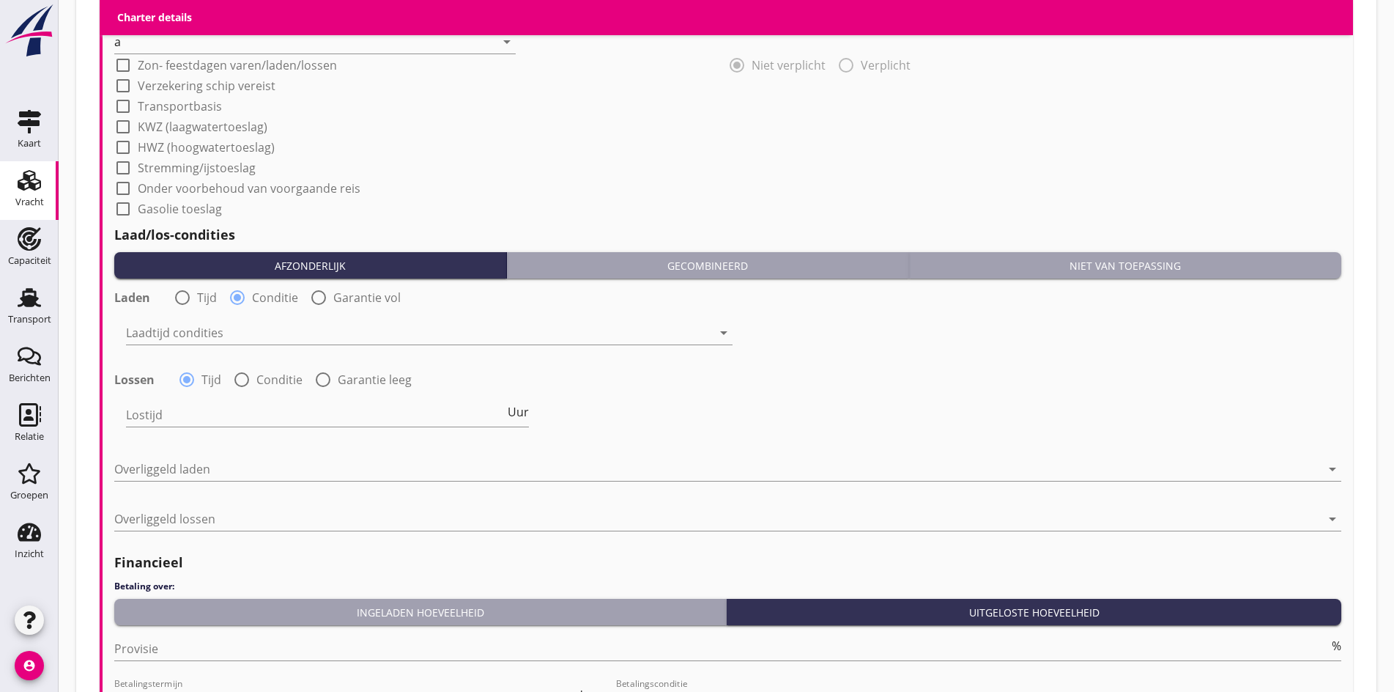
radio input "true"
click at [215, 332] on div at bounding box center [419, 332] width 586 height 23
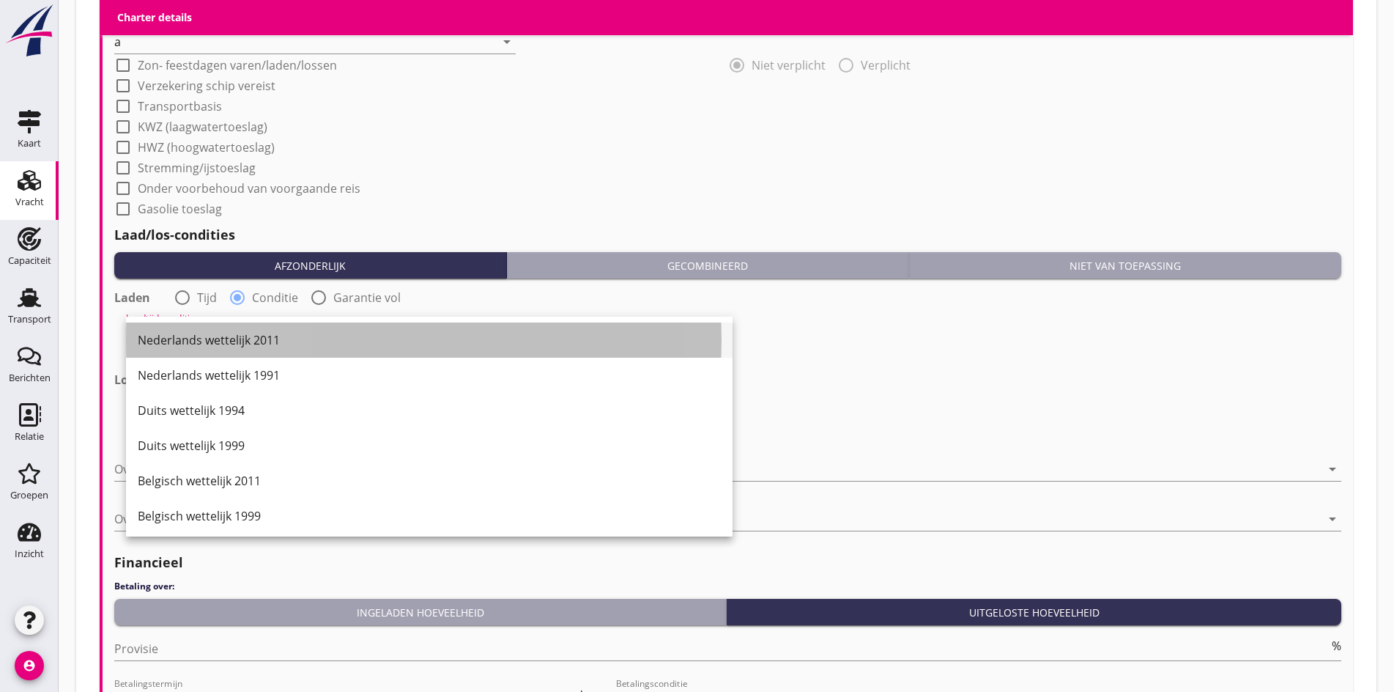
click at [215, 333] on div "Nederlands wettelijk 2011" at bounding box center [429, 340] width 583 height 18
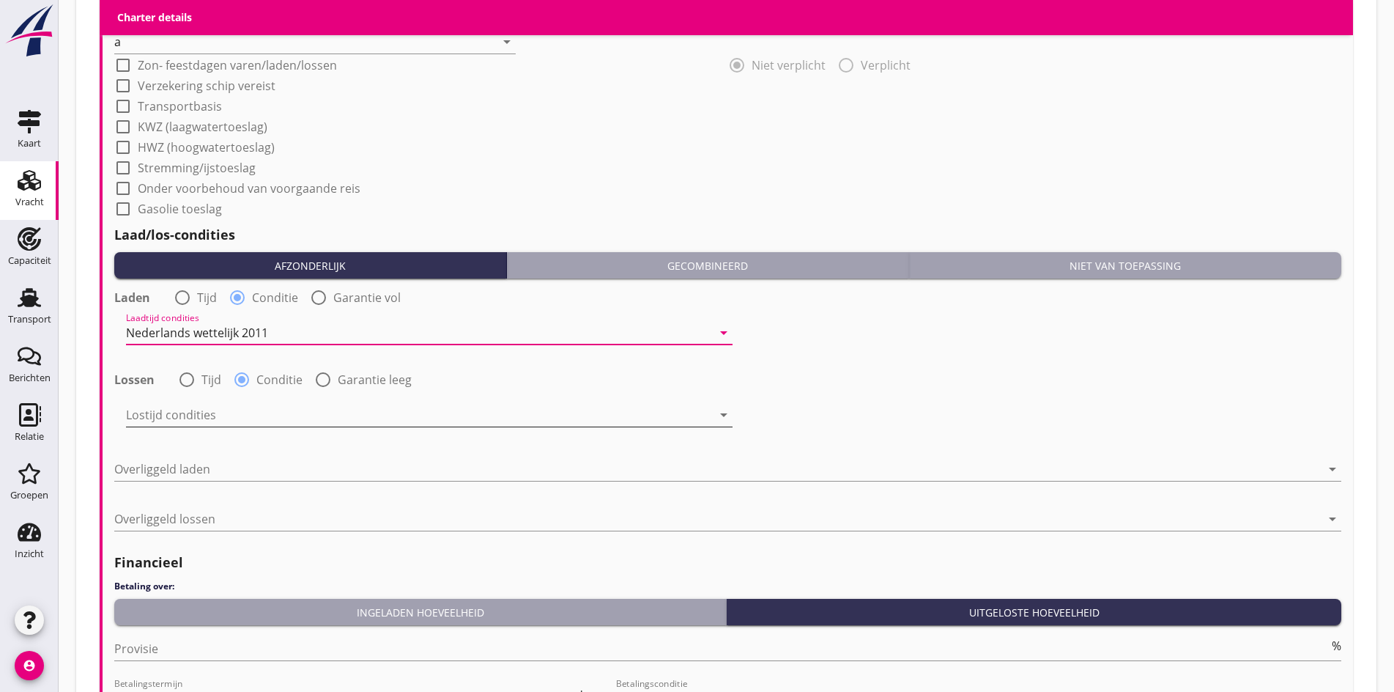
click at [210, 410] on div at bounding box center [419, 414] width 586 height 23
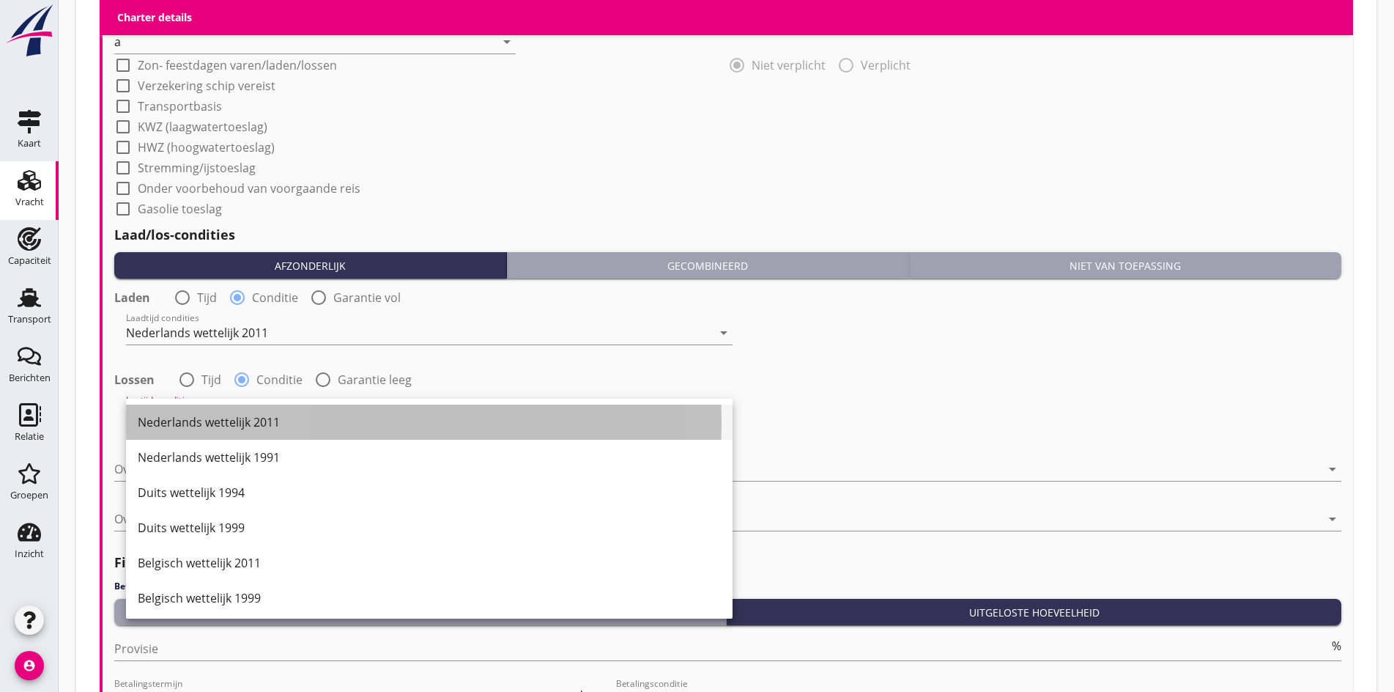
click at [205, 417] on div "Nederlands wettelijk 2011" at bounding box center [429, 422] width 583 height 18
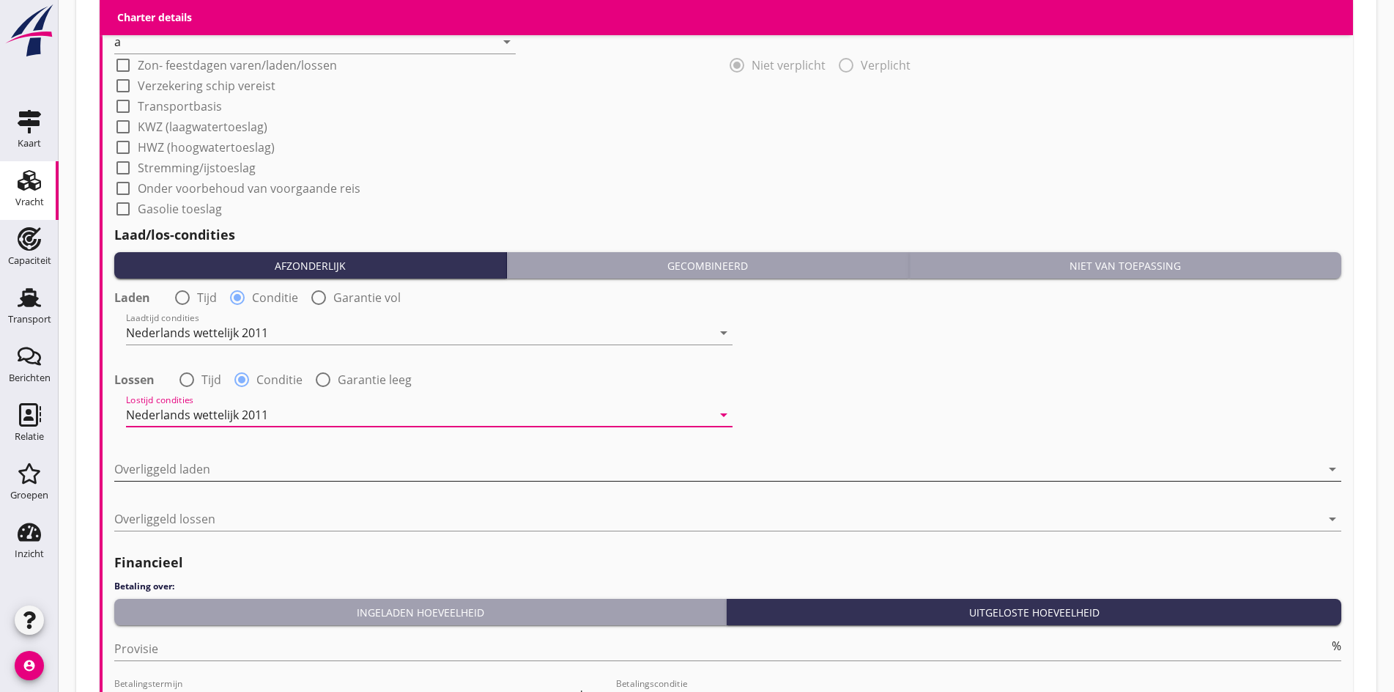
click at [188, 466] on div at bounding box center [717, 468] width 1207 height 23
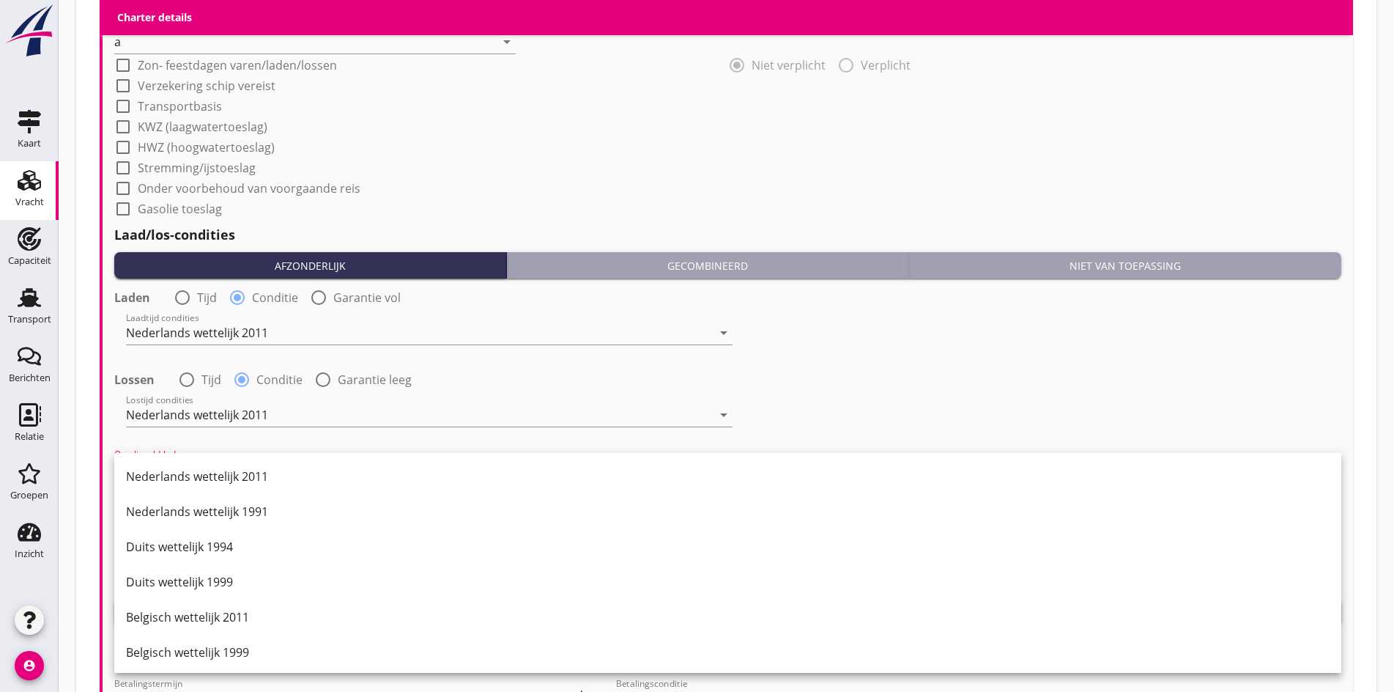
click at [188, 466] on div "Nederlands wettelijk 2011" at bounding box center [728, 476] width 1204 height 35
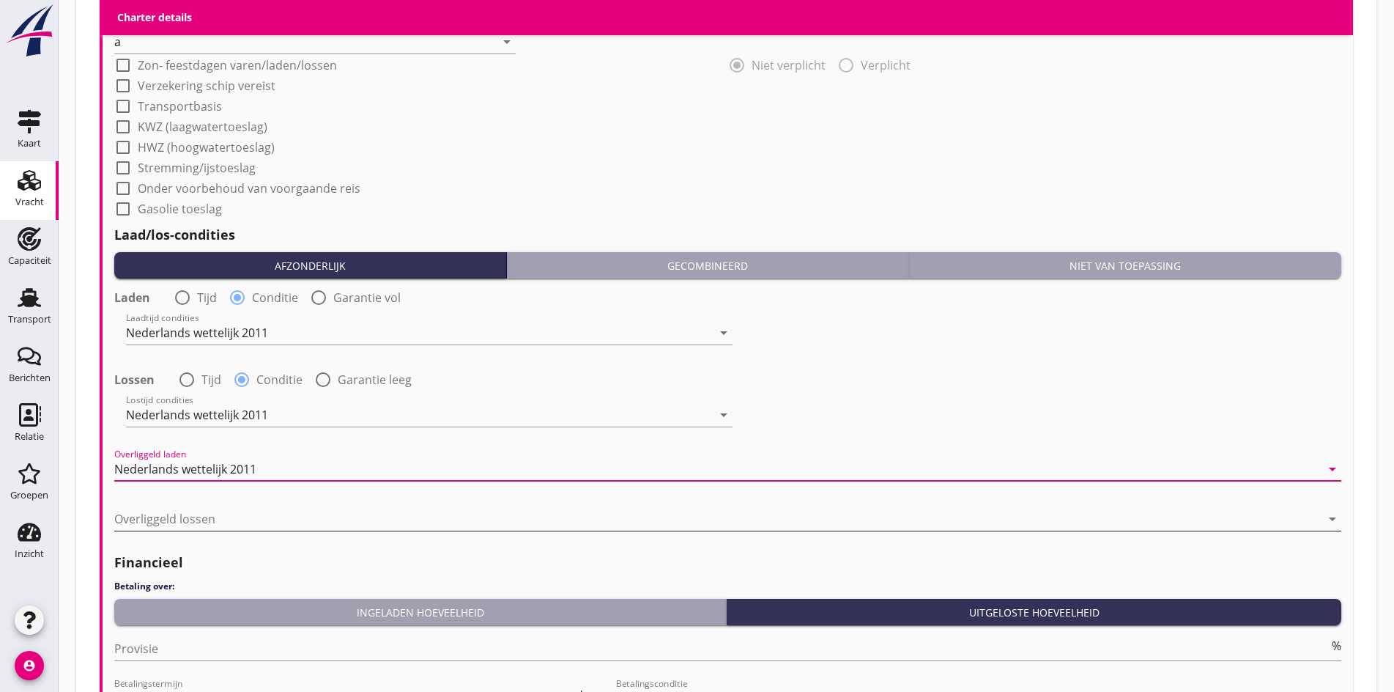
click at [188, 513] on div at bounding box center [717, 518] width 1207 height 23
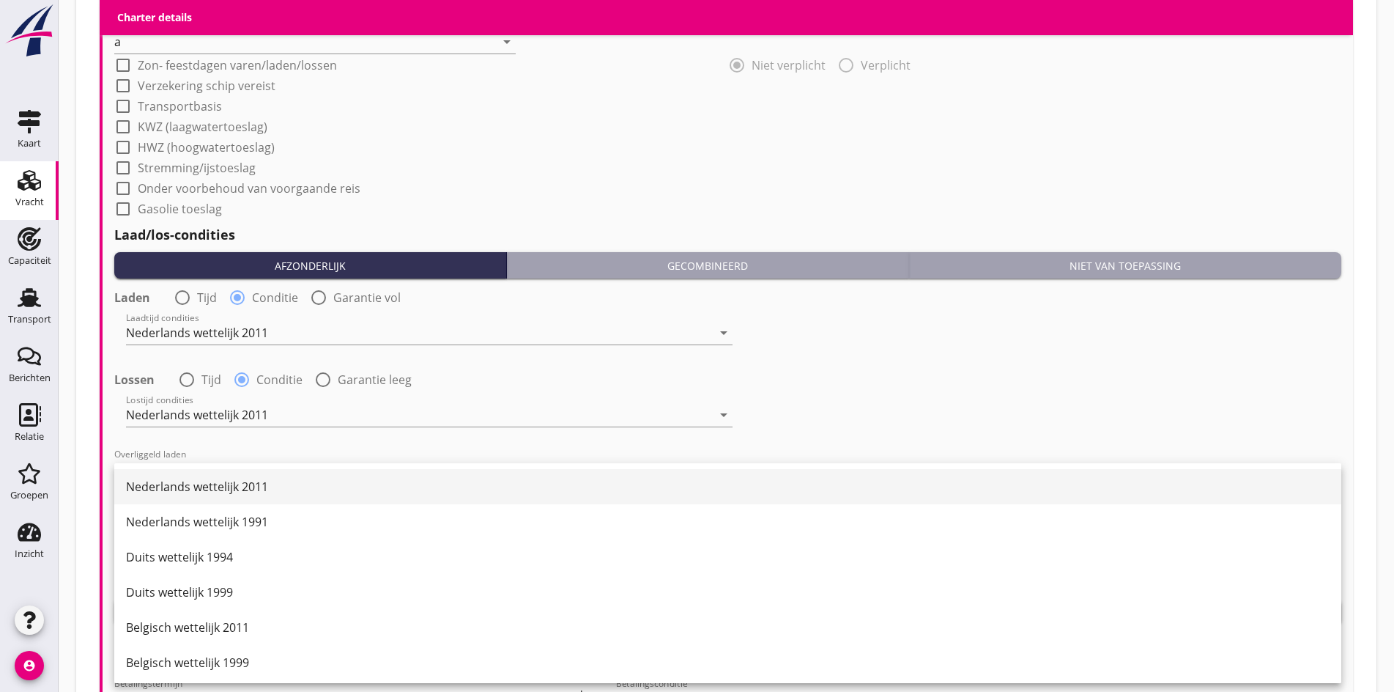
click at [180, 486] on div "Nederlands wettelijk 2011" at bounding box center [728, 487] width 1204 height 18
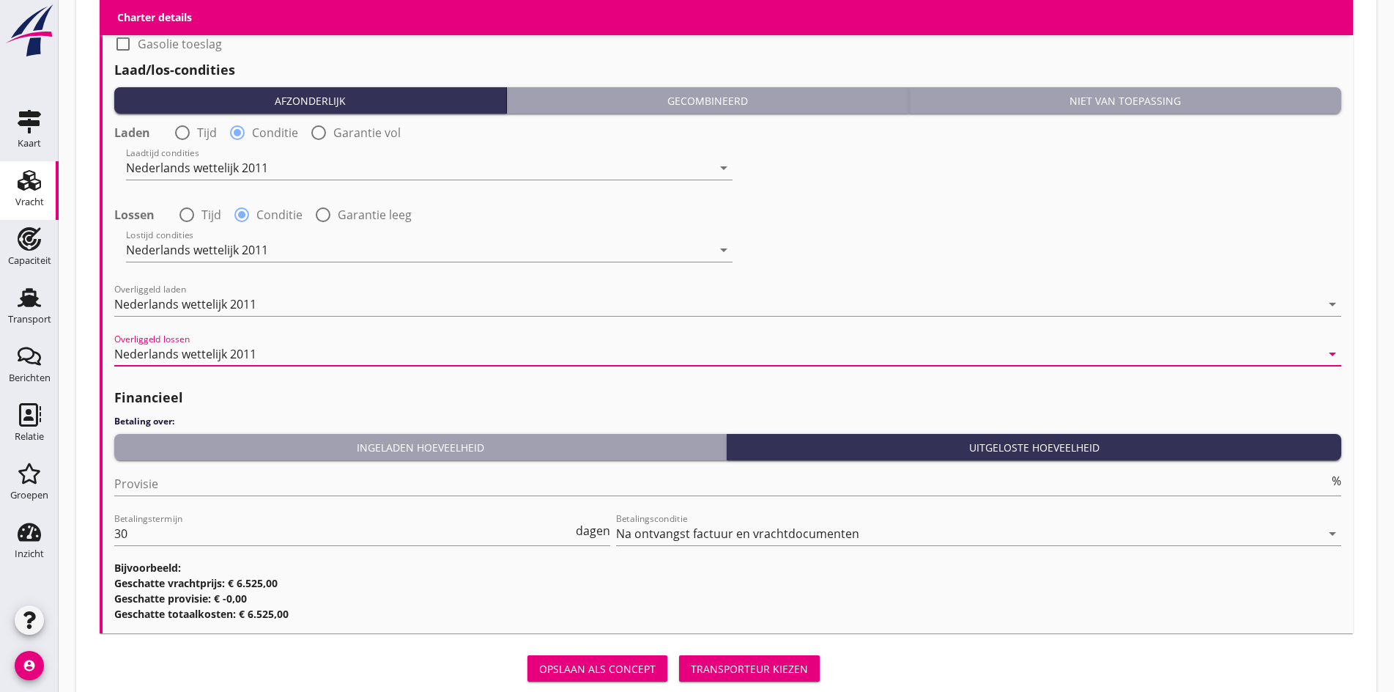
scroll to position [1766, 0]
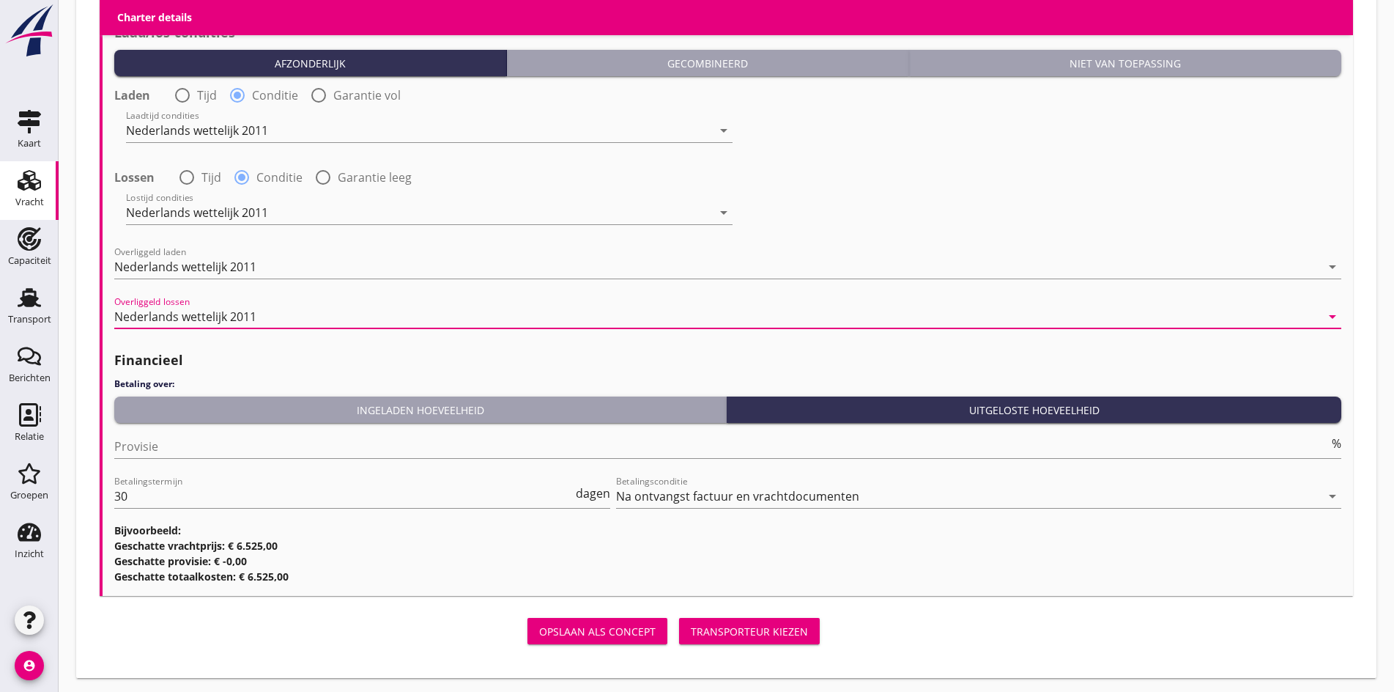
click at [151, 428] on div "Provisie %" at bounding box center [727, 449] width 1227 height 47
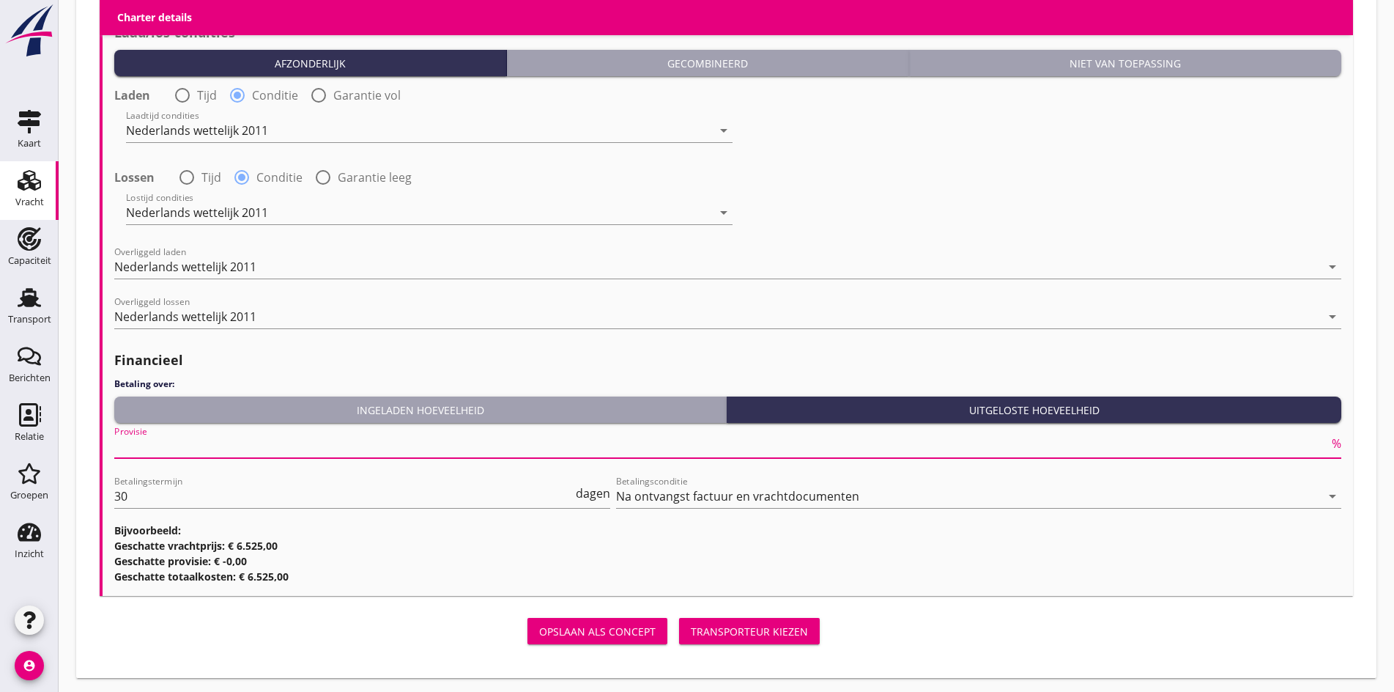
click at [152, 443] on input "Provisie" at bounding box center [721, 445] width 1215 height 23
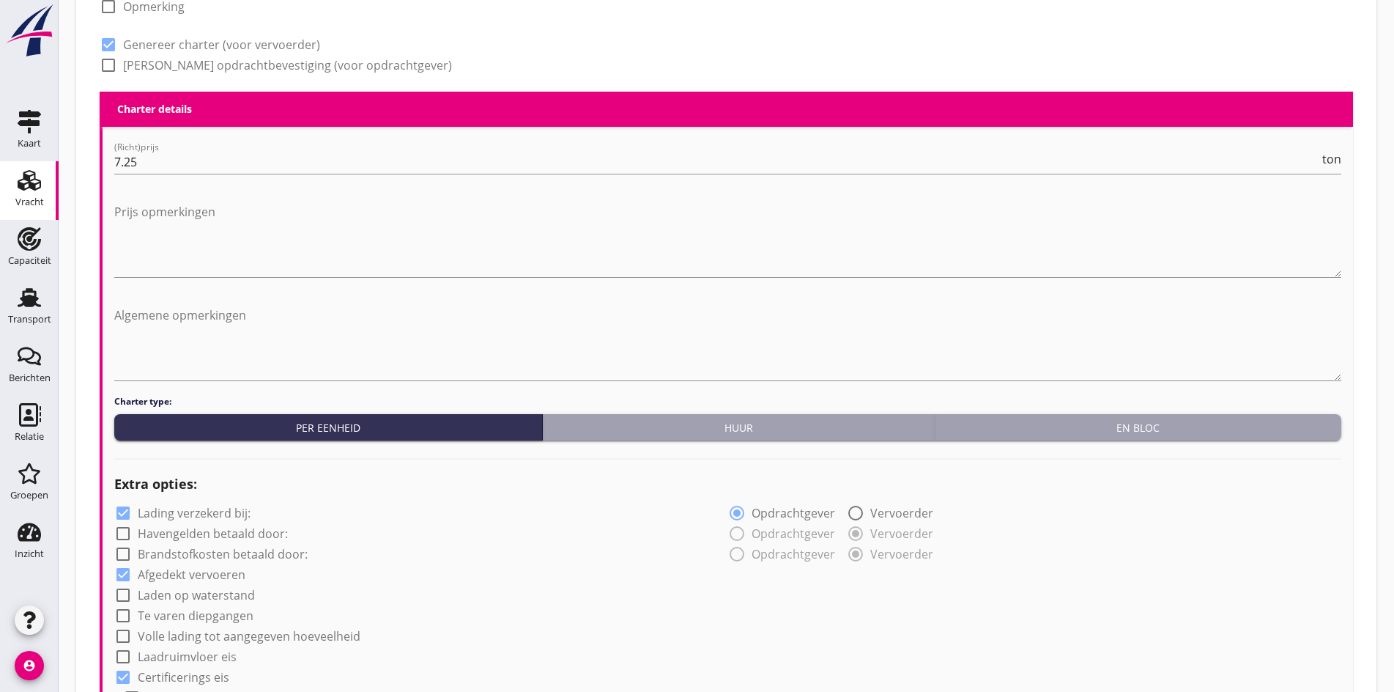
scroll to position [520, 0]
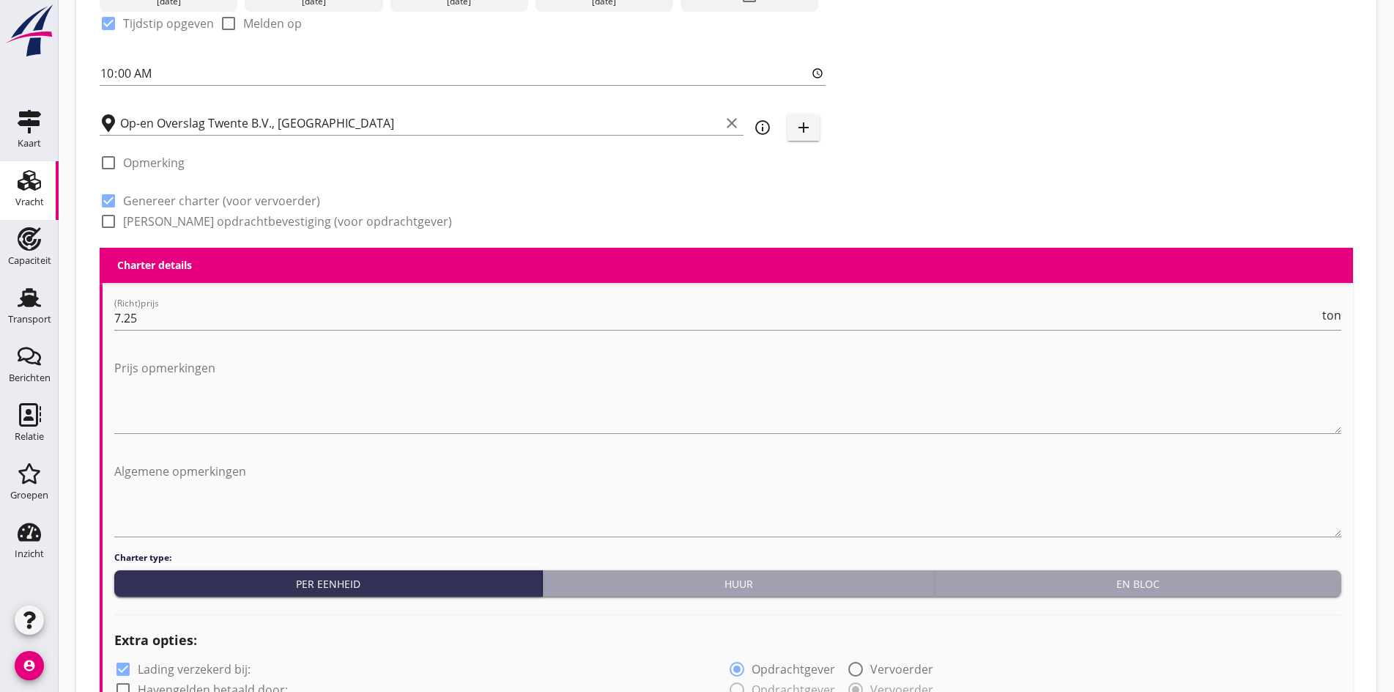
type input "5"
click at [109, 215] on div at bounding box center [108, 221] width 25 height 25
checkbox input "true"
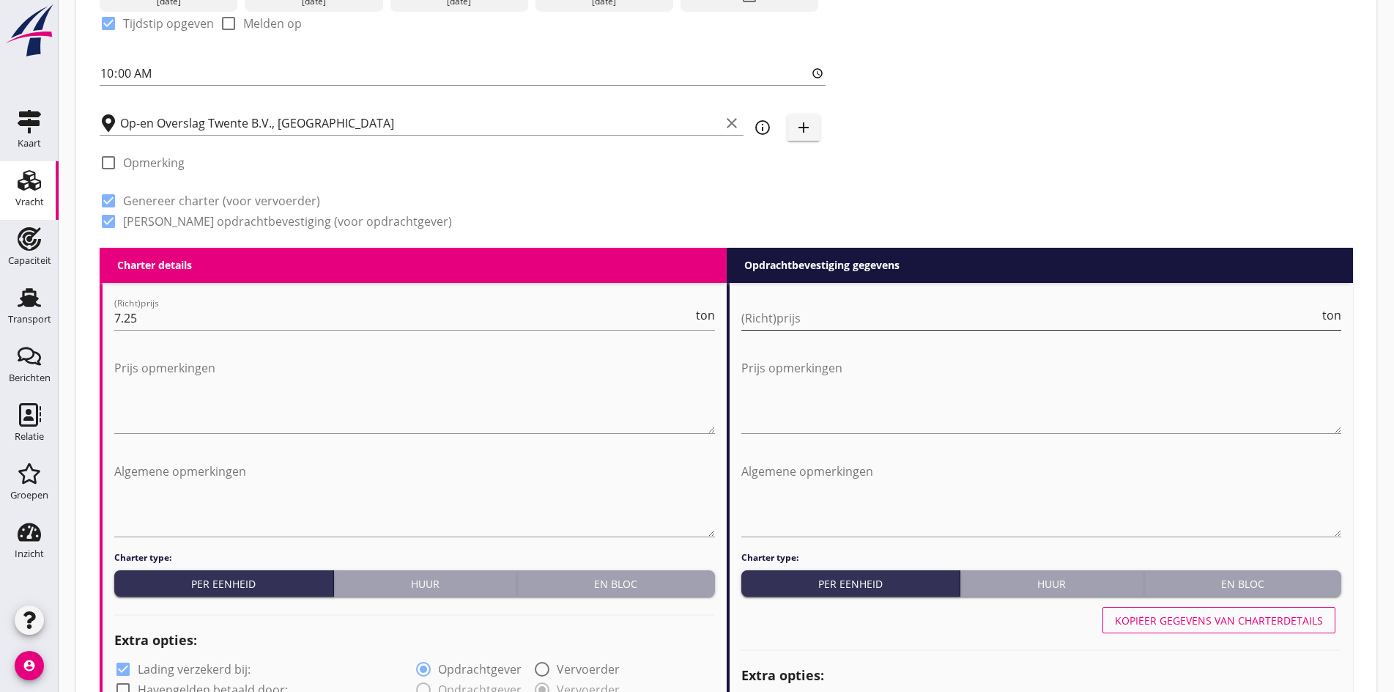
click at [793, 314] on input "(Richt)prijs" at bounding box center [1030, 317] width 579 height 23
type input "7.25"
click at [1214, 613] on div "Kopiëer gegevens van charterdetails" at bounding box center [1219, 619] width 208 height 15
type input "Sojaschroot (1720)"
type input "Sojapellets (1720)"
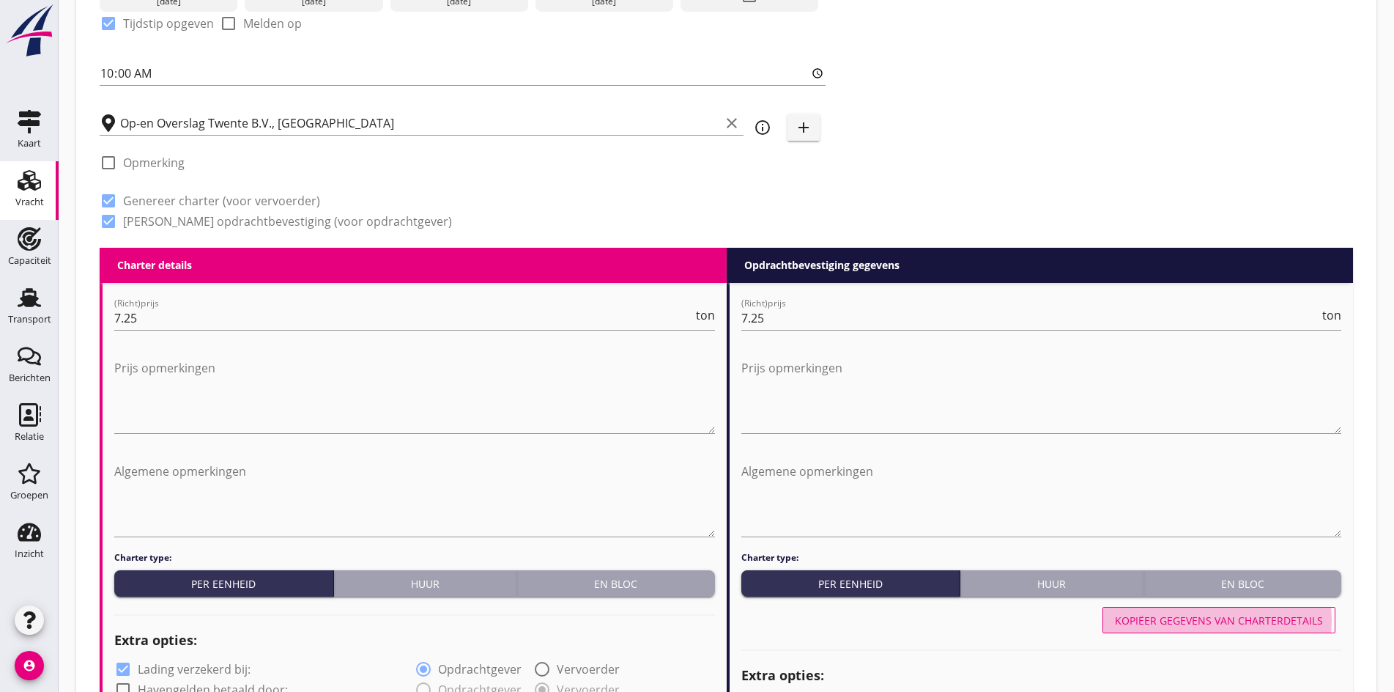
type input "Palm (1811)"
type input "a"
radio input "false"
radio input "true"
radio input "false"
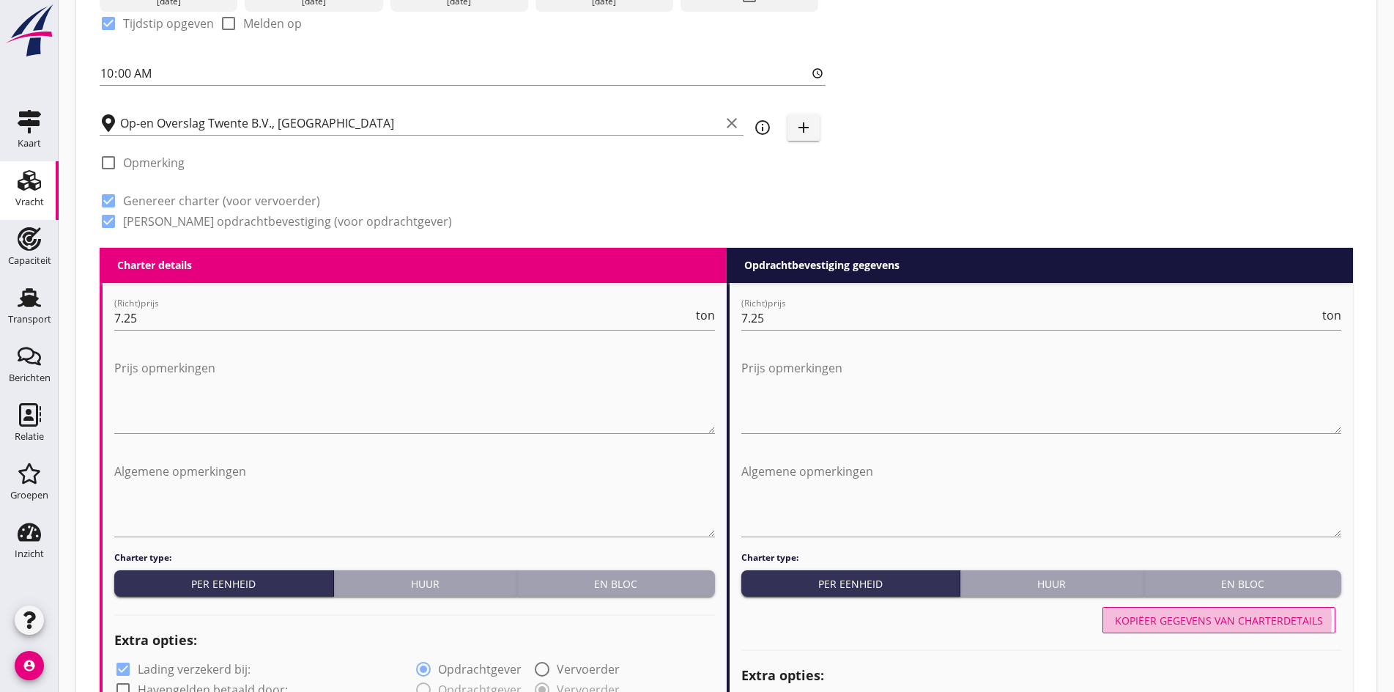
radio input "true"
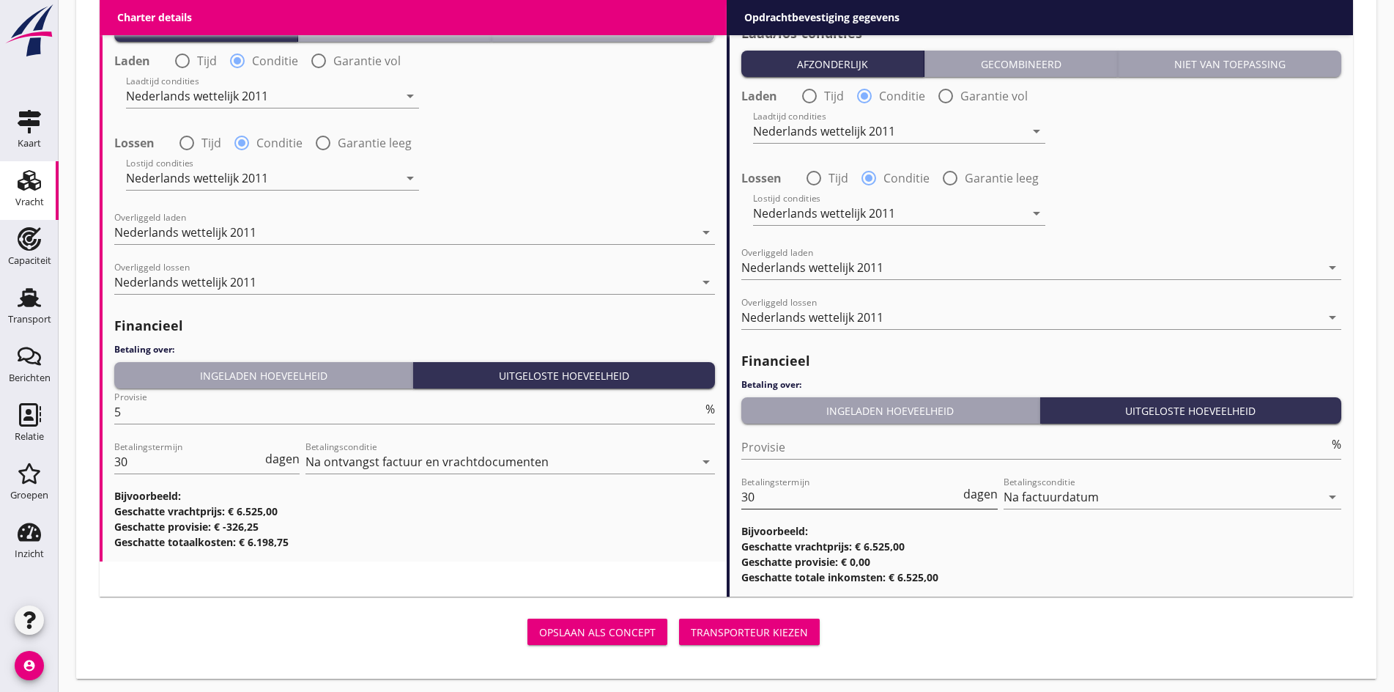
scroll to position [1801, 0]
click at [779, 445] on input "Provisie" at bounding box center [1035, 445] width 588 height 23
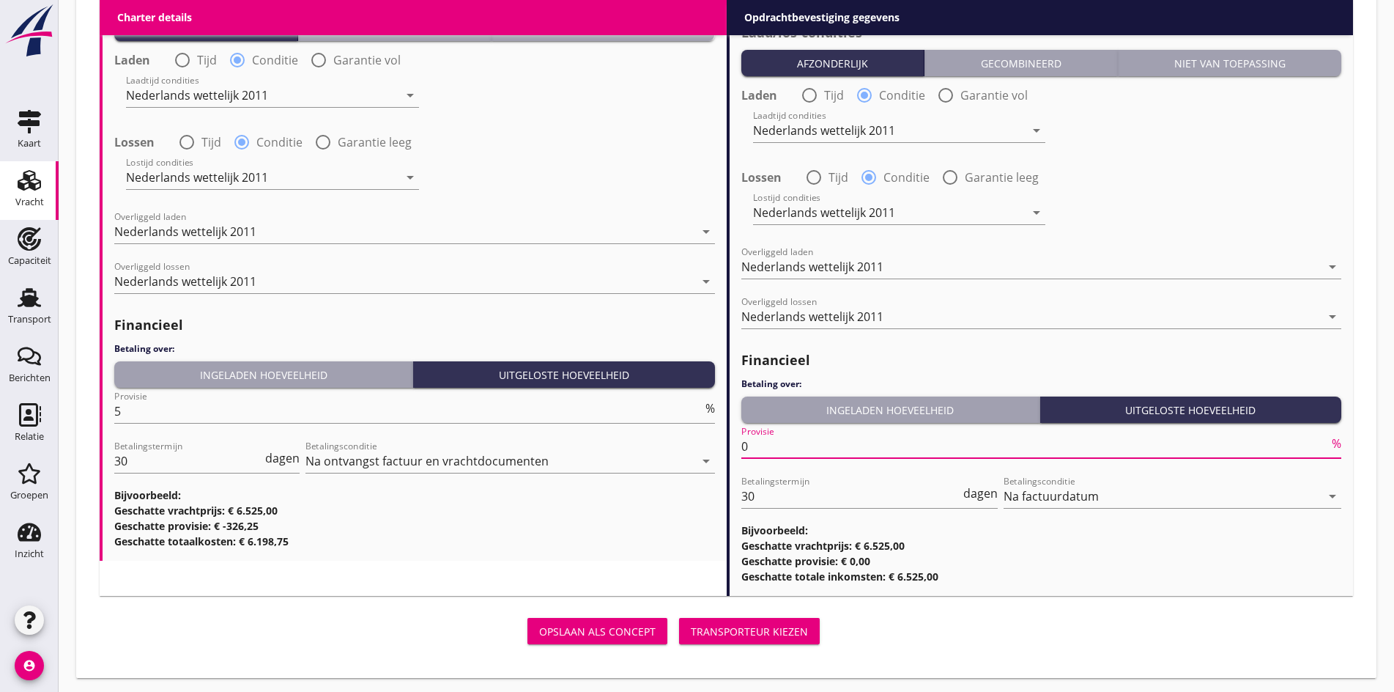
type input "0"
click at [679, 637] on button "Transporteur kiezen" at bounding box center [749, 631] width 141 height 26
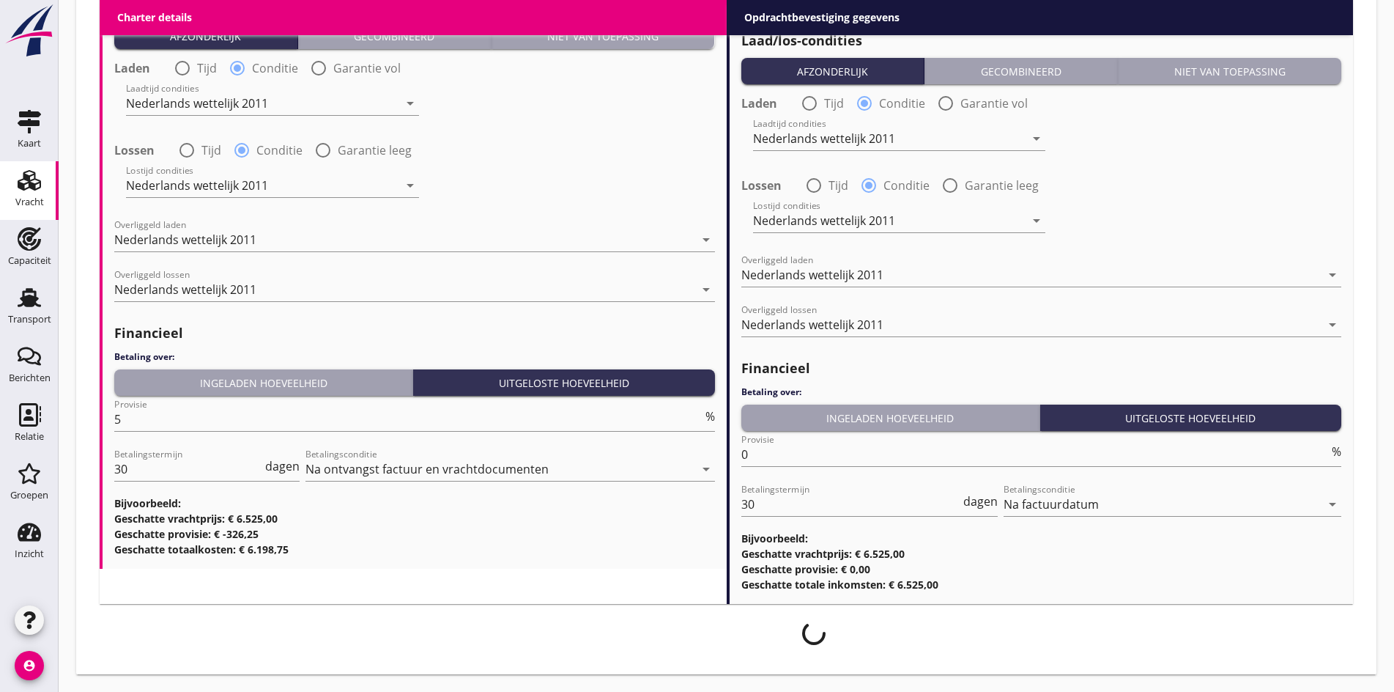
scroll to position [1789, 0]
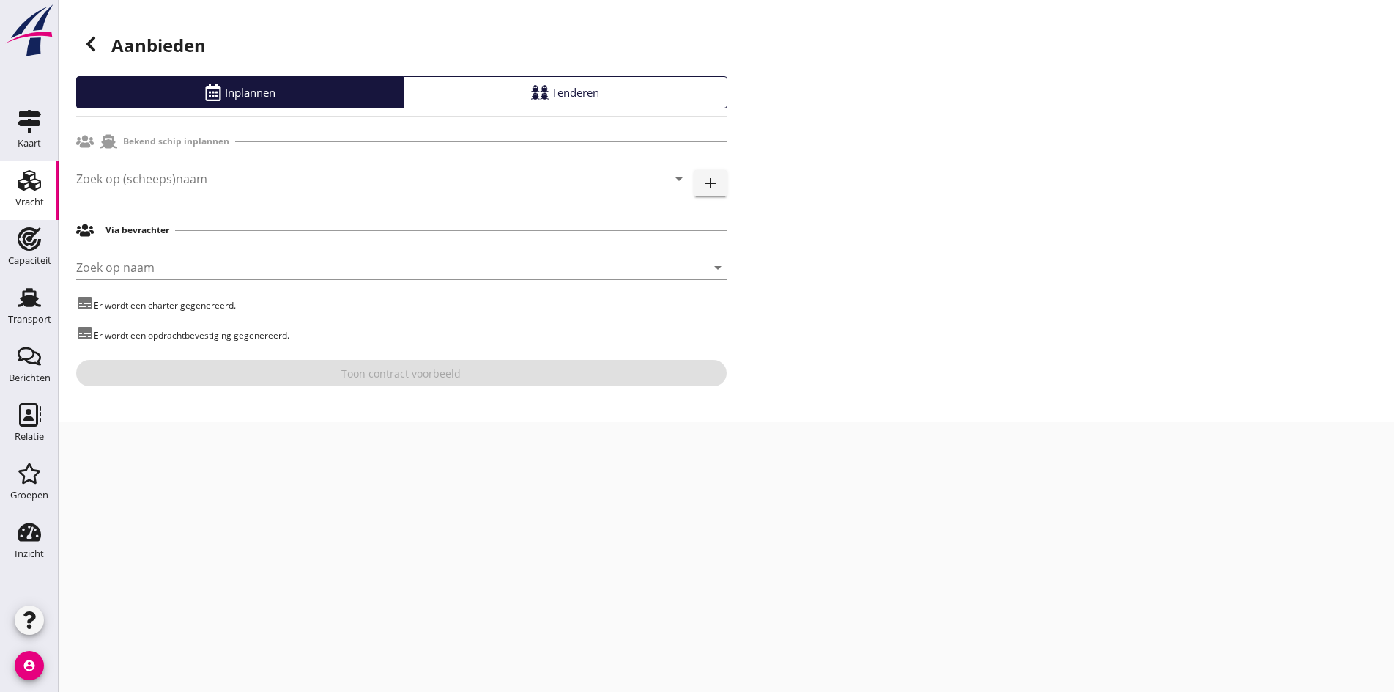
click at [190, 169] on input "Zoek op (scheeps)naam" at bounding box center [361, 178] width 571 height 23
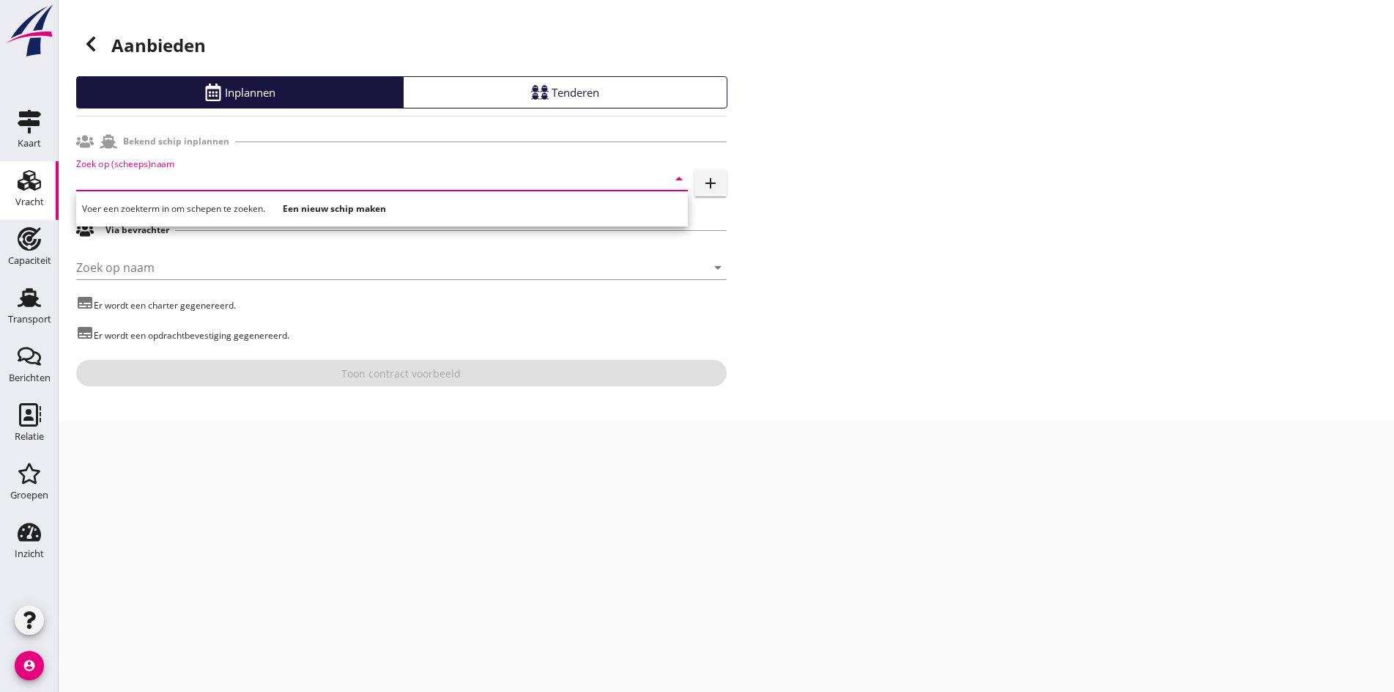
click at [238, 184] on input "Zoek op (scheeps)naam" at bounding box center [361, 178] width 571 height 23
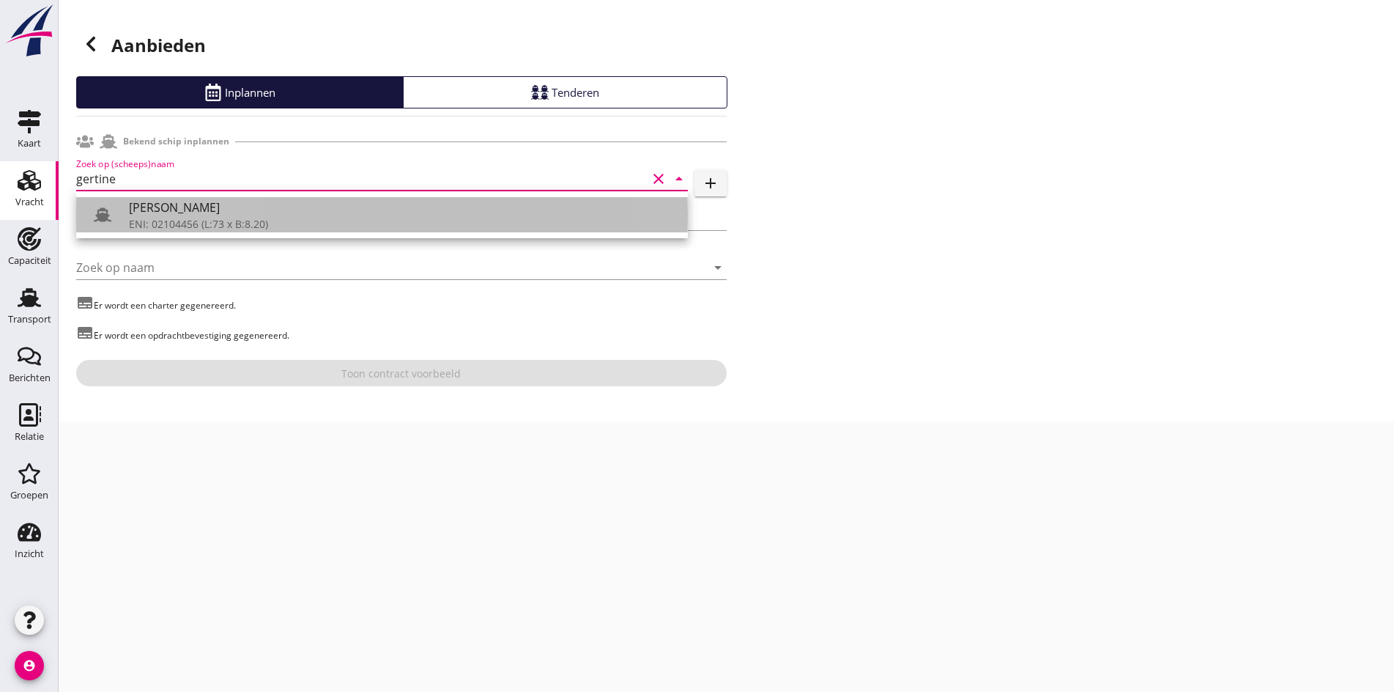
click at [289, 217] on div "ENI: 02104456 (L:73 x B:8.20)" at bounding box center [402, 223] width 547 height 15
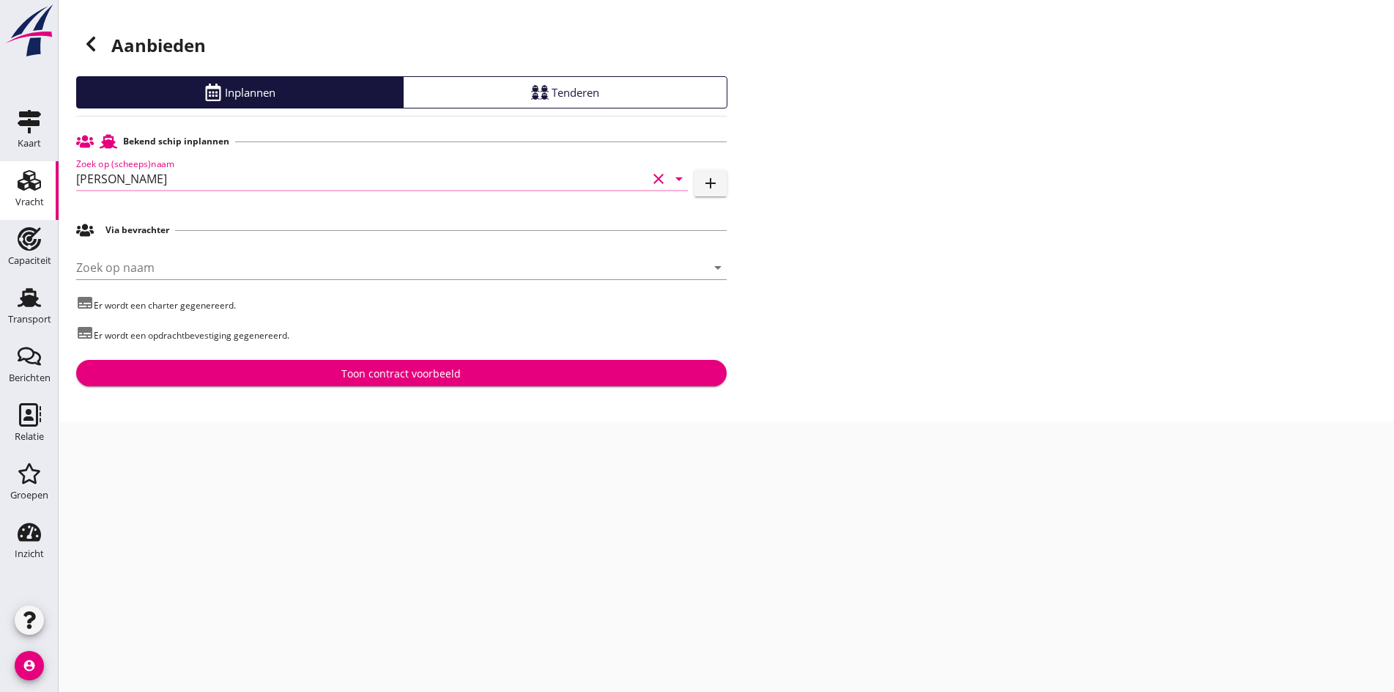
type input "[PERSON_NAME]"
click at [358, 374] on div "Toon contract voorbeeld" at bounding box center [400, 373] width 119 height 15
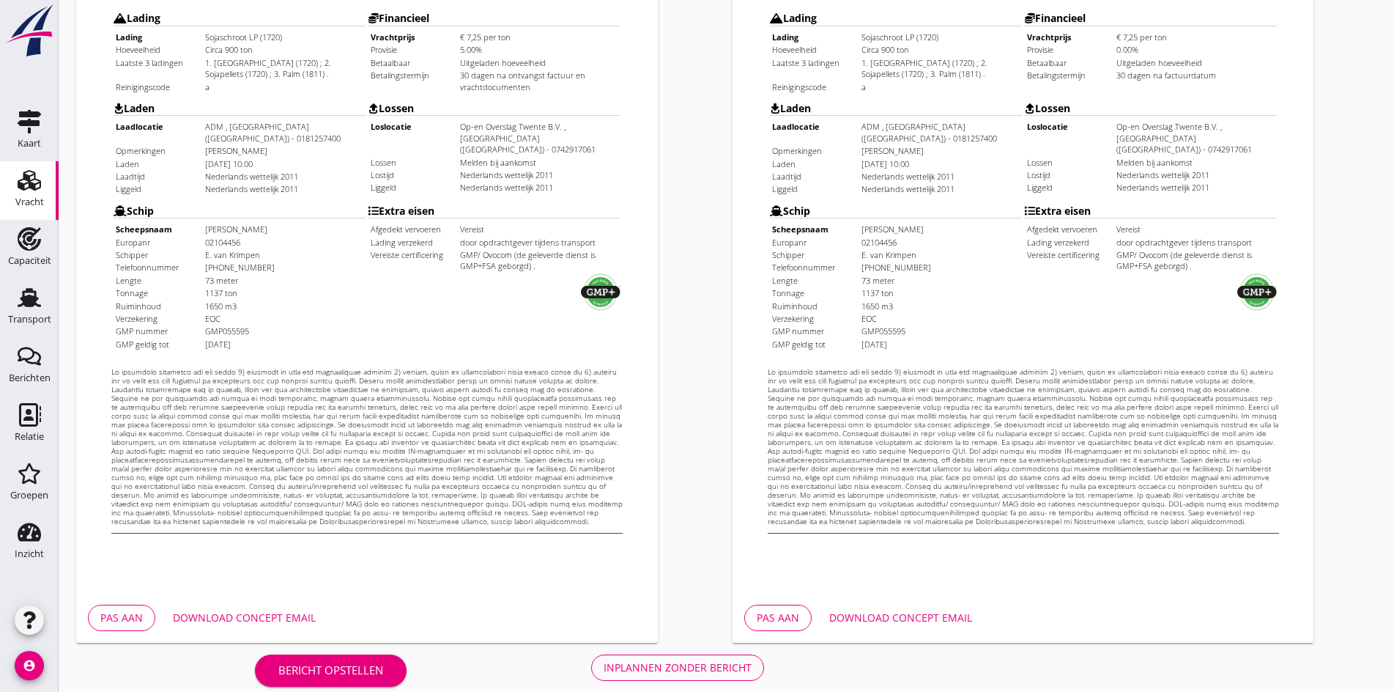
scroll to position [393, 0]
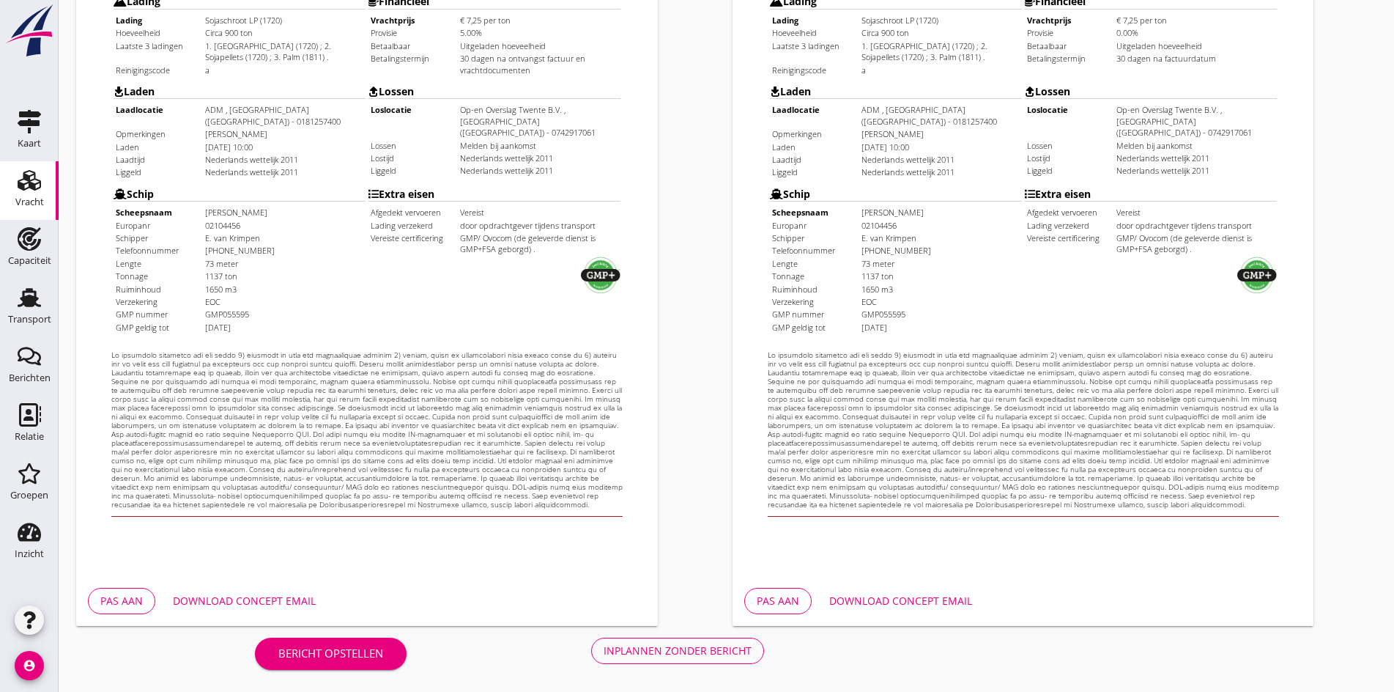
click at [591, 659] on button "Inplannen zonder bericht" at bounding box center [677, 650] width 173 height 26
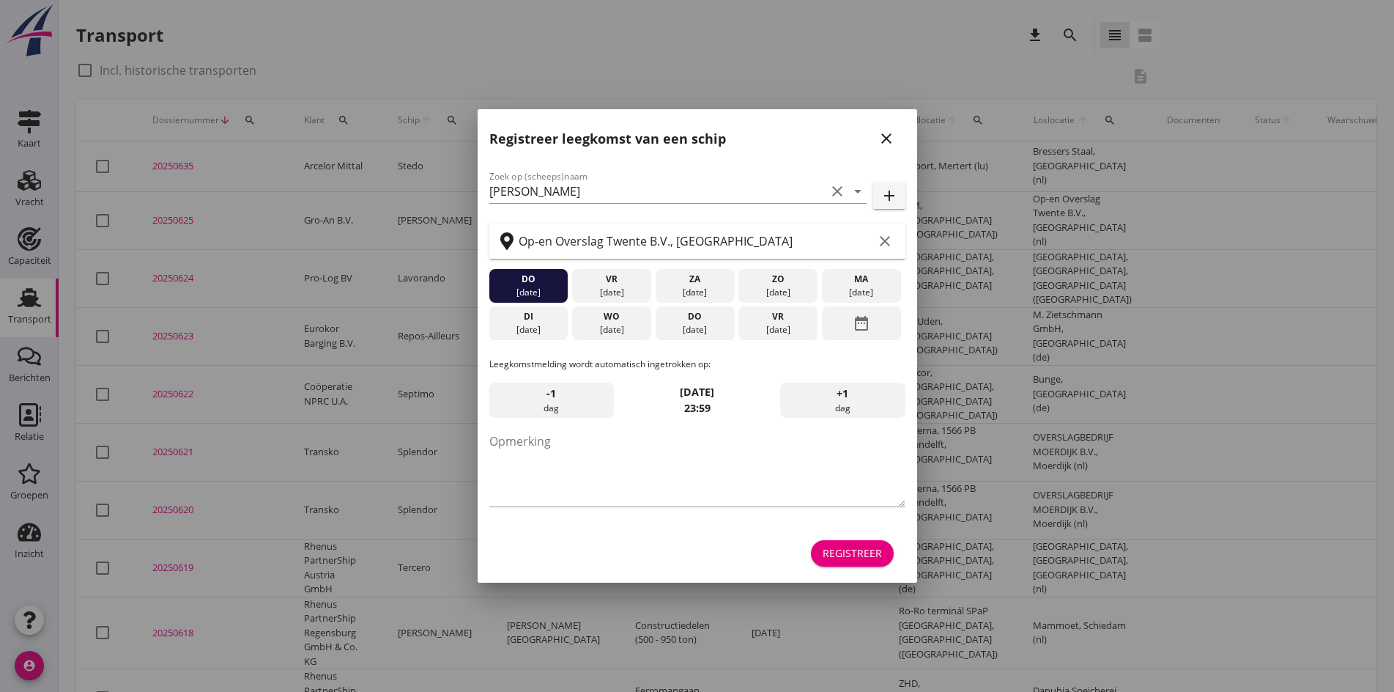
click at [895, 141] on icon "close" at bounding box center [887, 139] width 18 height 18
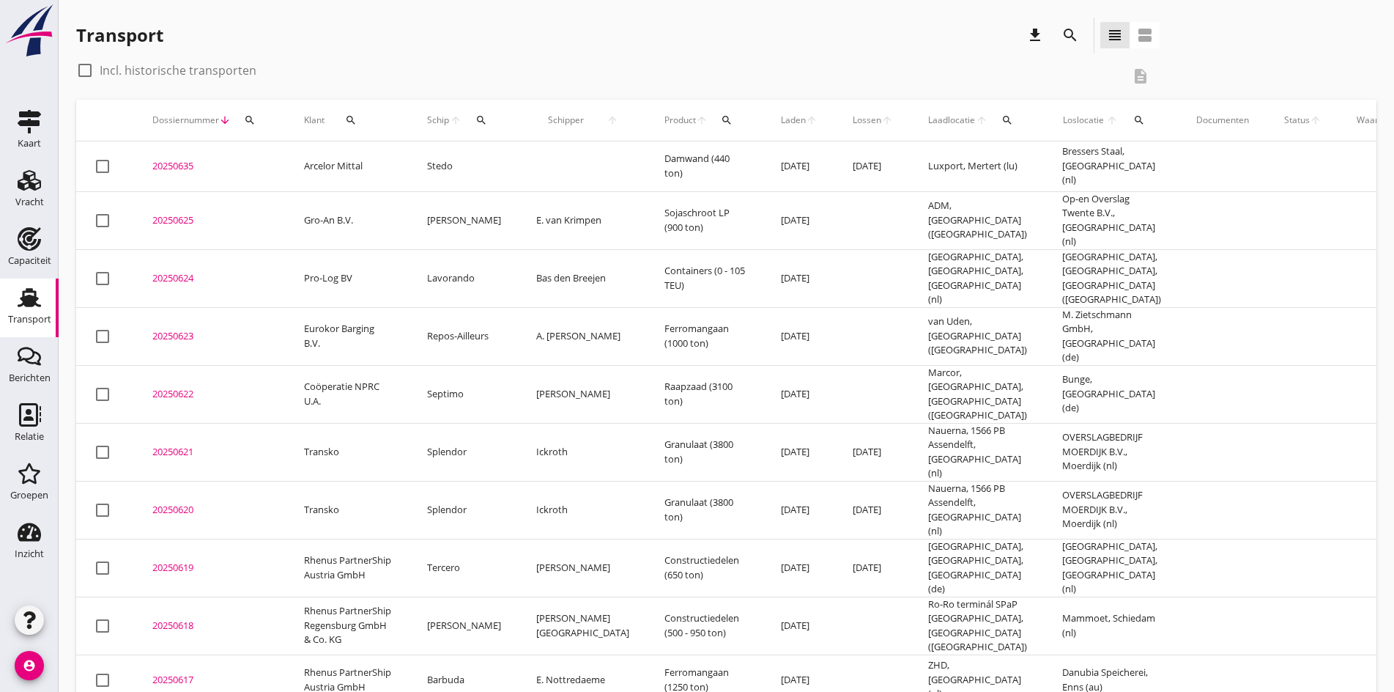
click at [163, 215] on div "20250625" at bounding box center [210, 220] width 116 height 15
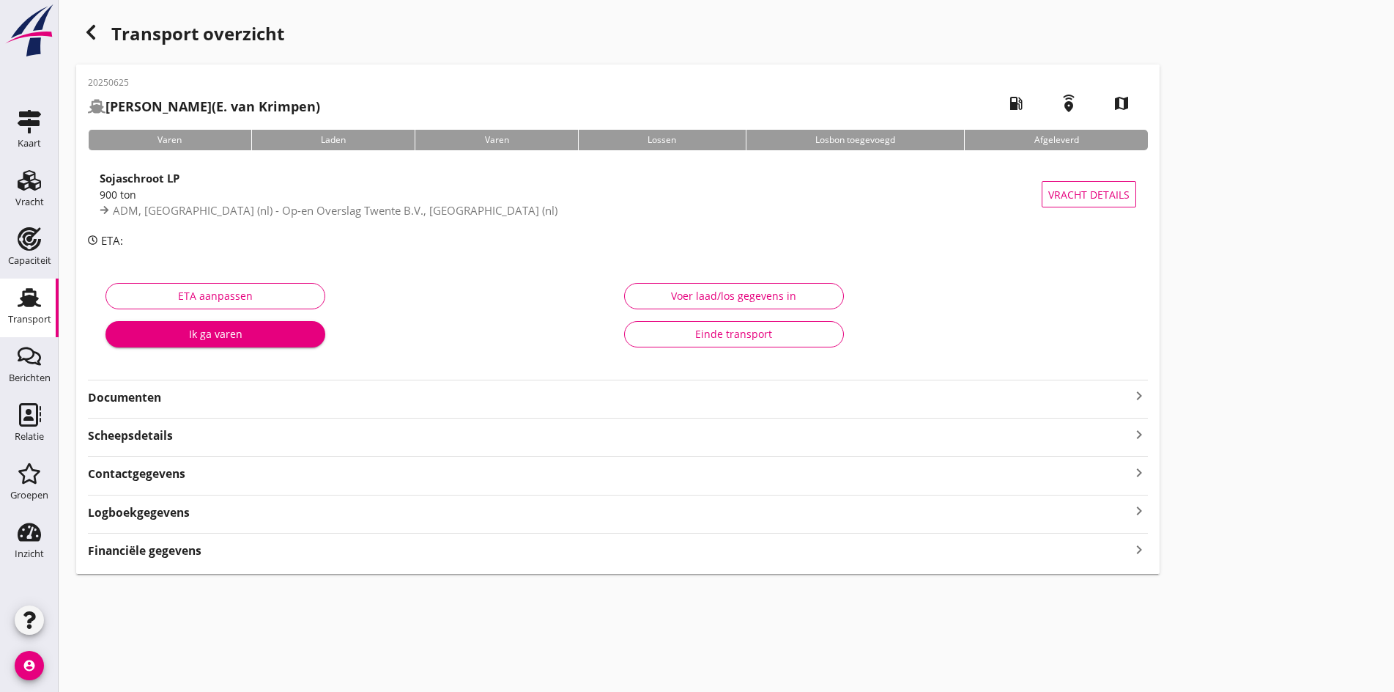
click at [1130, 392] on icon "keyboard_arrow_right" at bounding box center [1139, 396] width 18 height 18
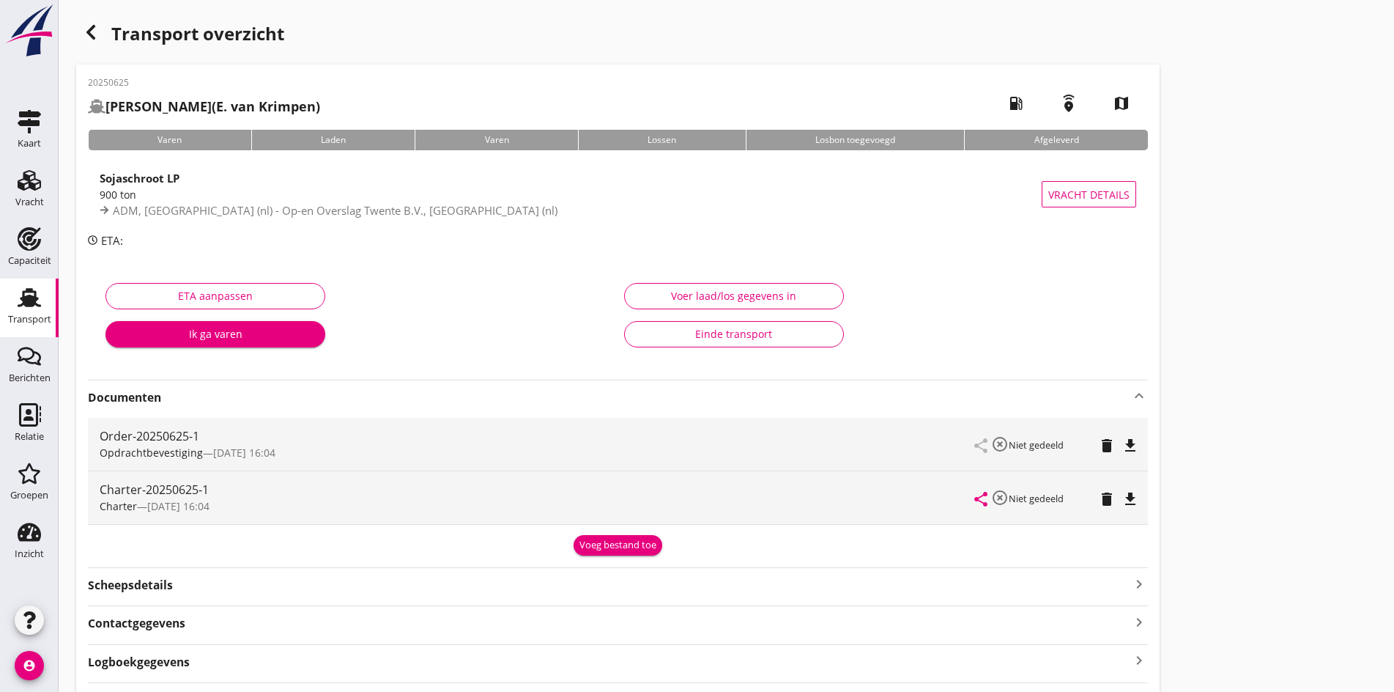
click at [1122, 448] on icon "file_download" at bounding box center [1131, 446] width 18 height 18
click at [1122, 500] on icon "file_download" at bounding box center [1131, 499] width 18 height 18
click at [34, 195] on div "Vracht" at bounding box center [29, 202] width 29 height 21
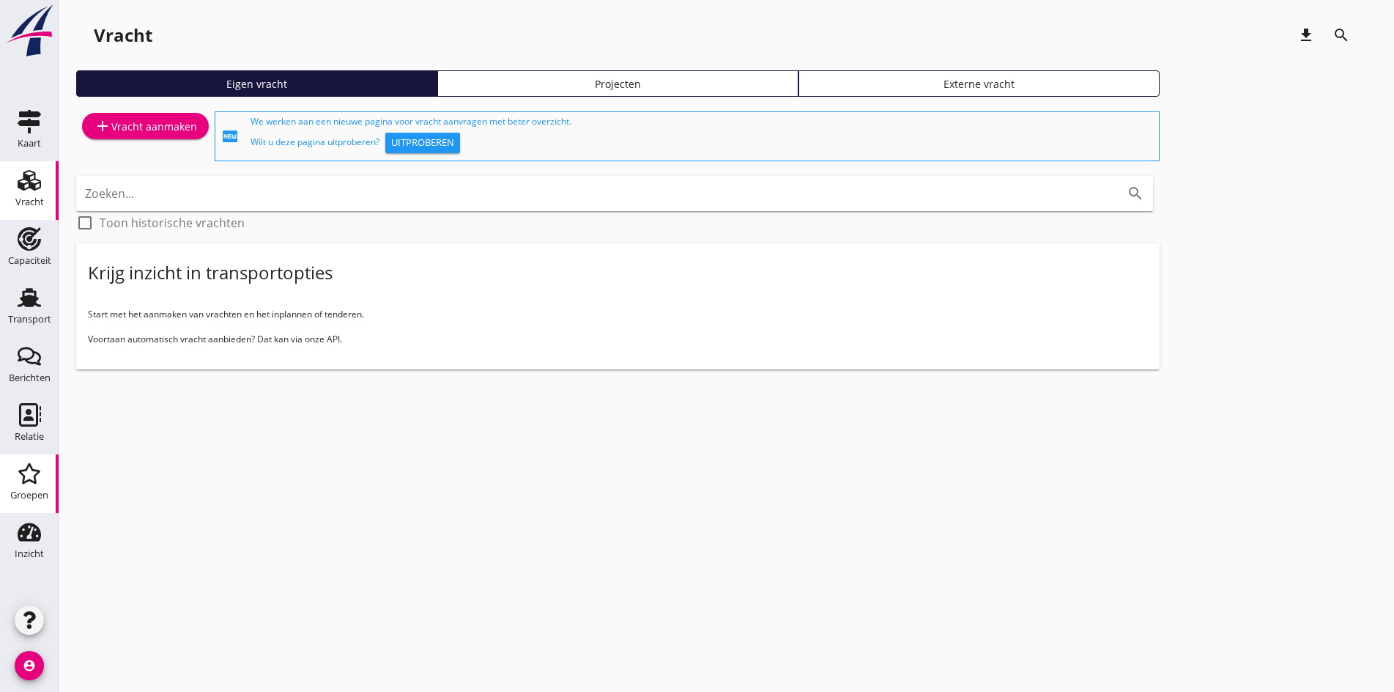
click at [26, 483] on icon "Groepen" at bounding box center [29, 473] width 23 height 23
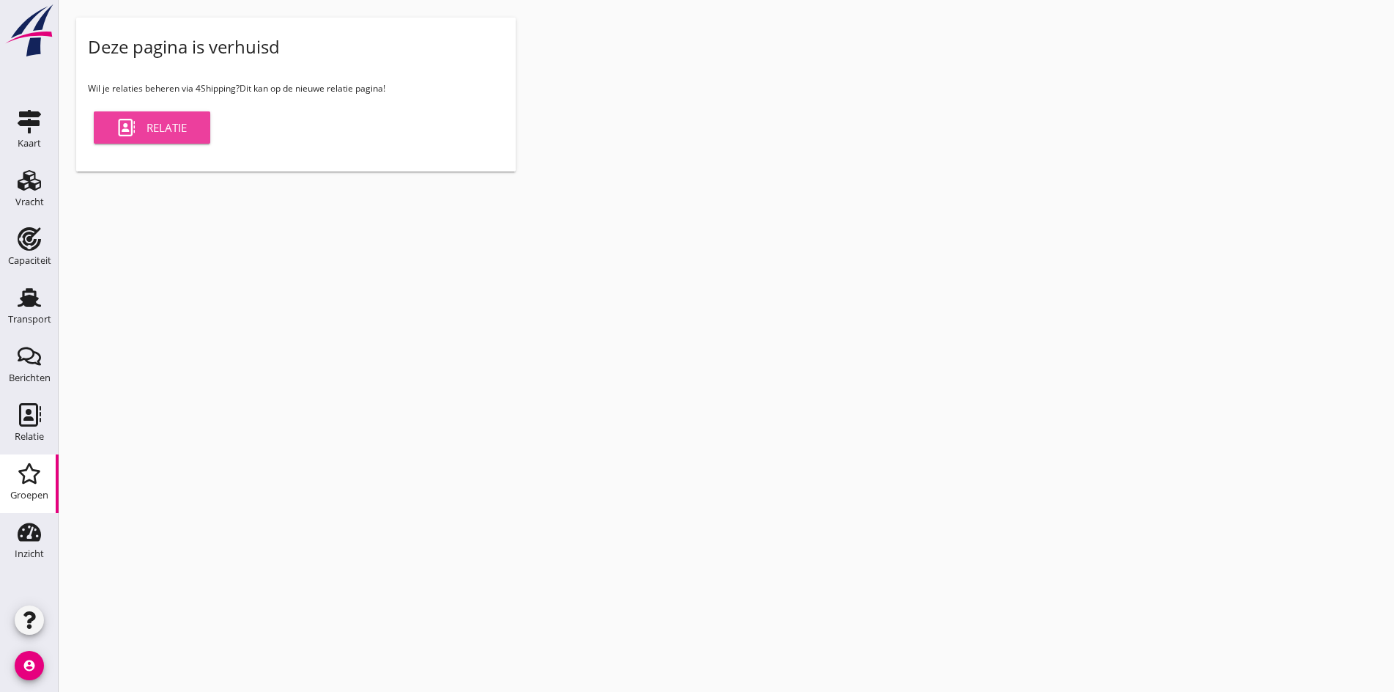
click at [171, 135] on div "Relatie" at bounding box center [152, 128] width 70 height 18
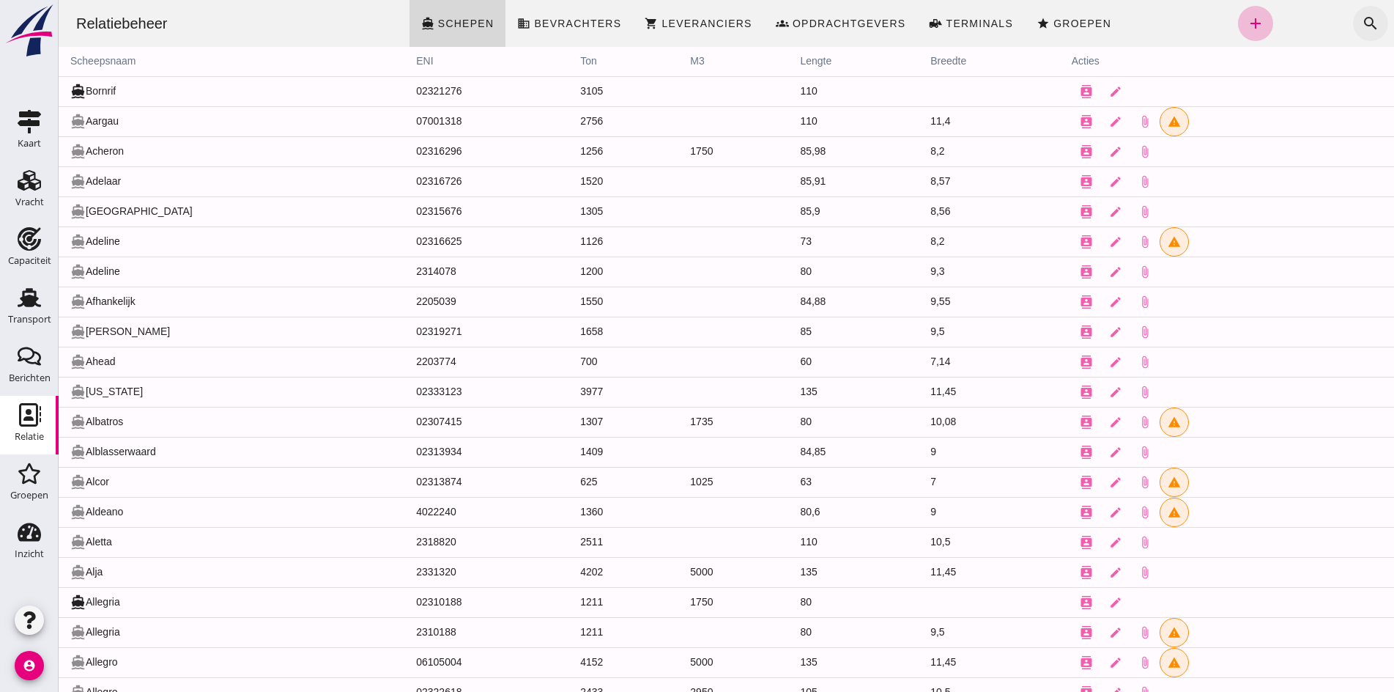
click at [1353, 26] on button "search" at bounding box center [1370, 23] width 35 height 35
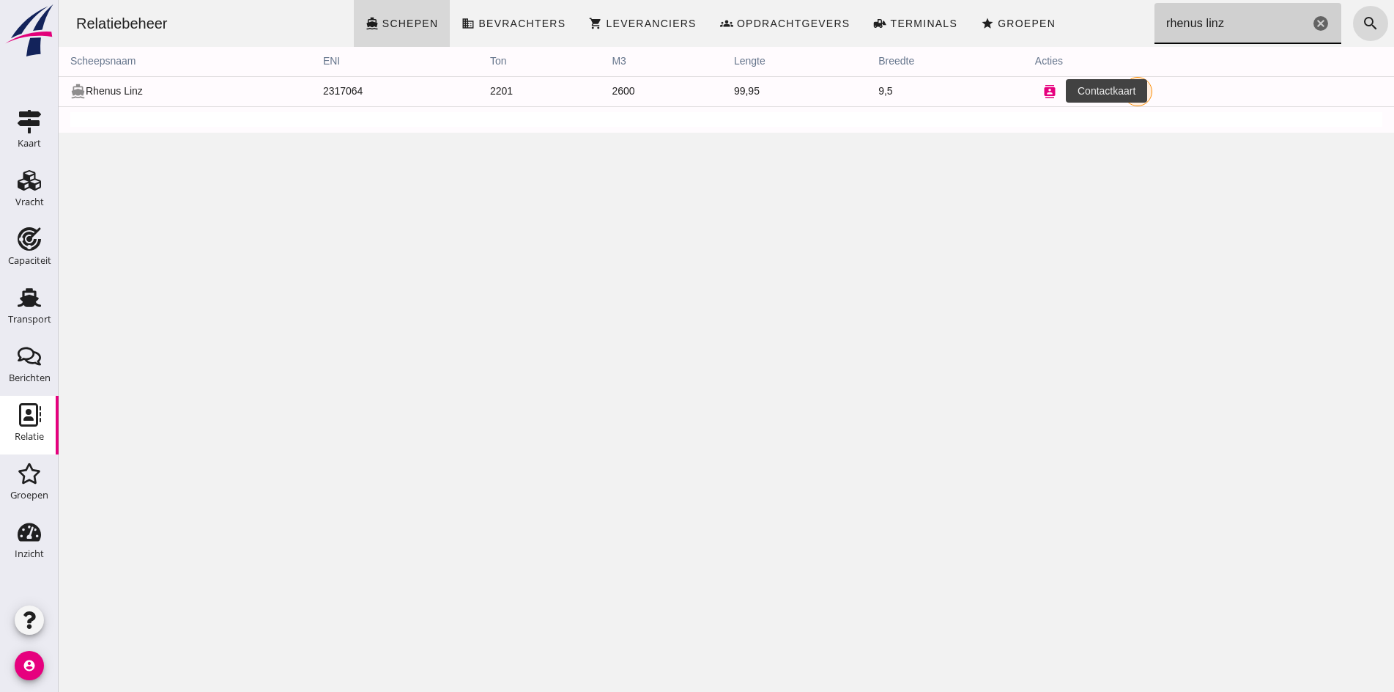
type input "rhenus linz"
click at [1049, 91] on icon "contacts" at bounding box center [1049, 91] width 13 height 13
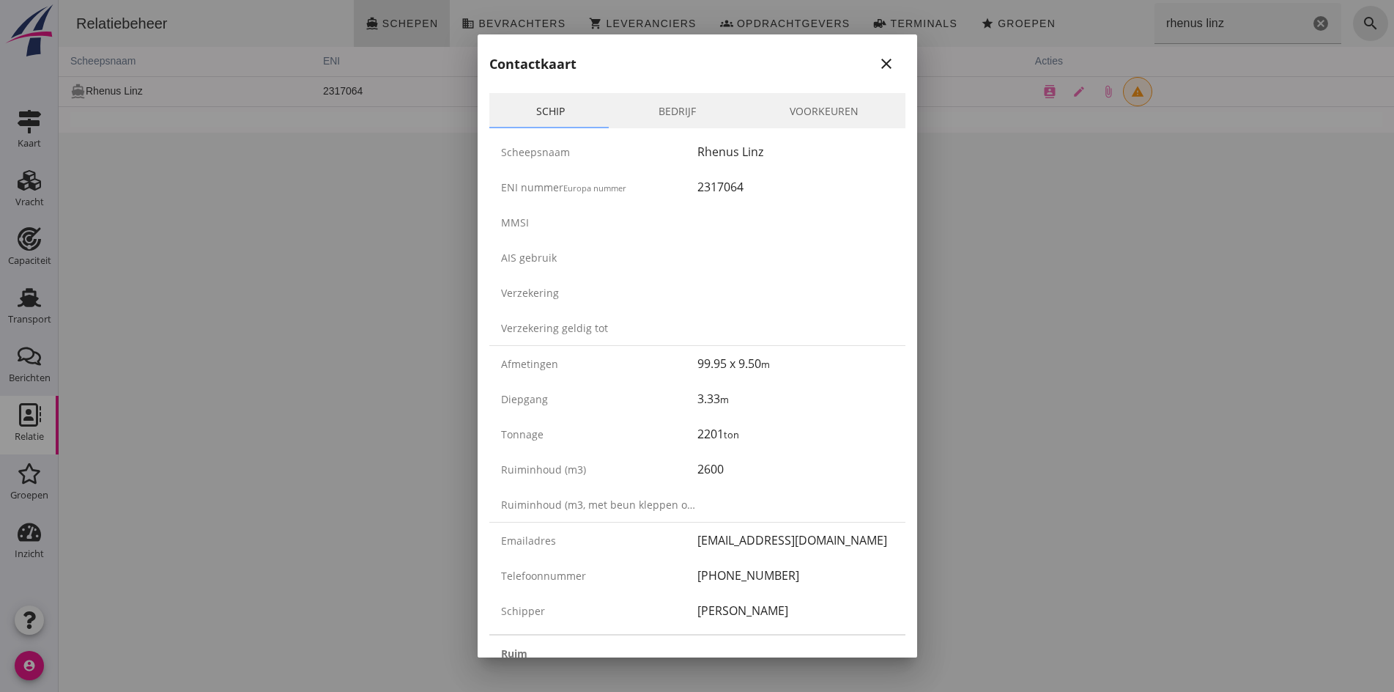
click at [731, 383] on div "Diepgang 3.33 m" at bounding box center [697, 398] width 416 height 35
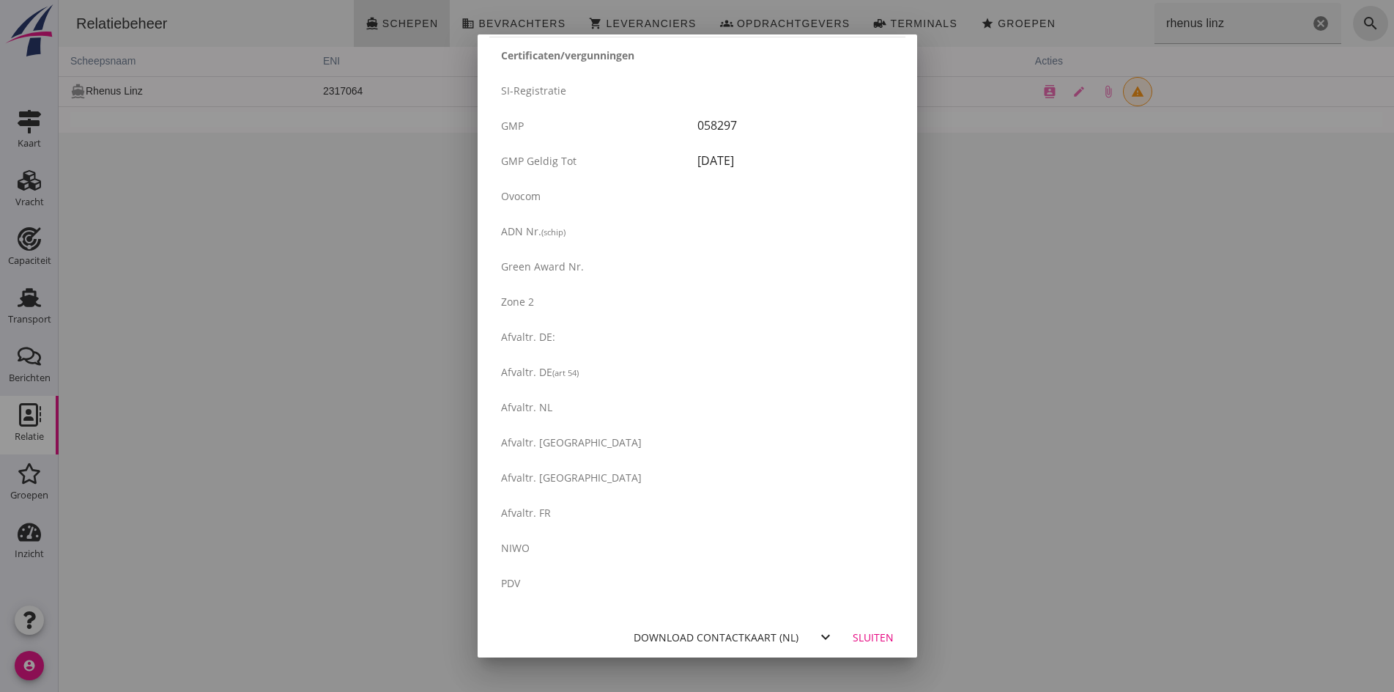
scroll to position [2354, 0]
click at [755, 635] on div "Download contactkaart (nl)" at bounding box center [716, 632] width 165 height 15
click at [882, 641] on button "Sluiten" at bounding box center [873, 632] width 64 height 26
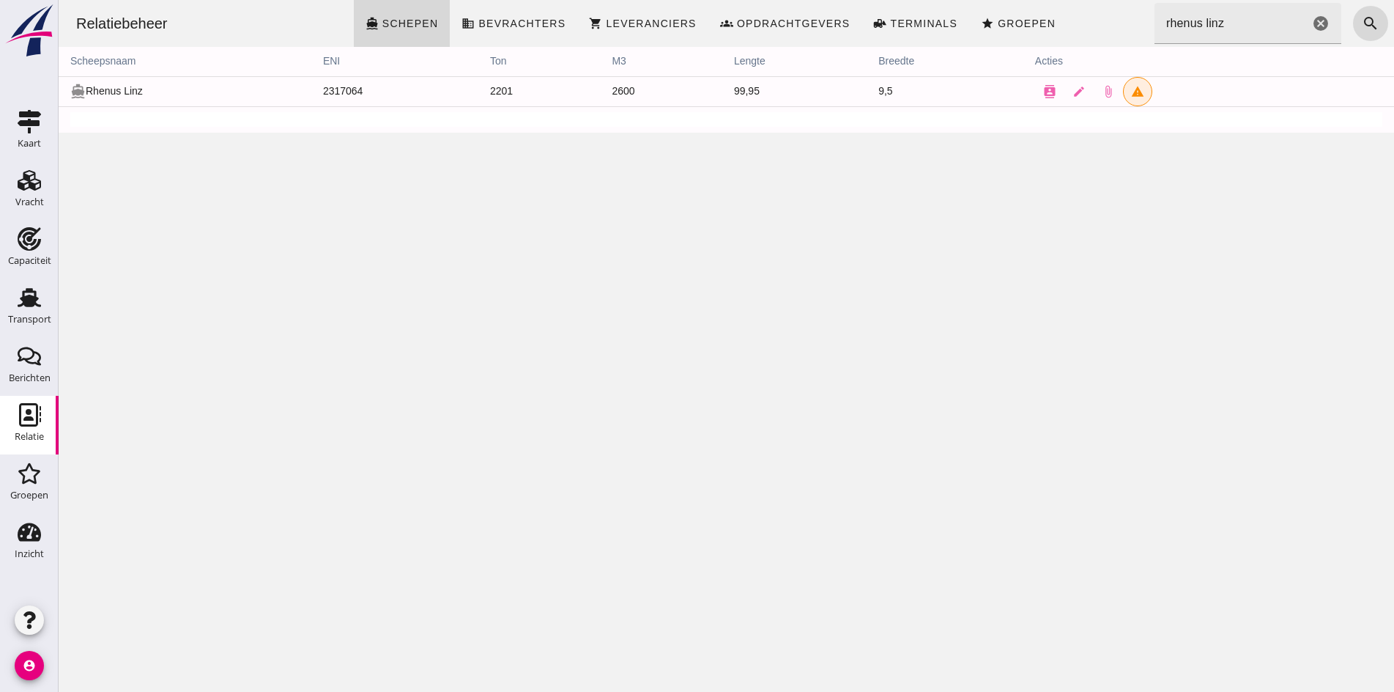
scroll to position [0, 0]
